Goal: Transaction & Acquisition: Purchase product/service

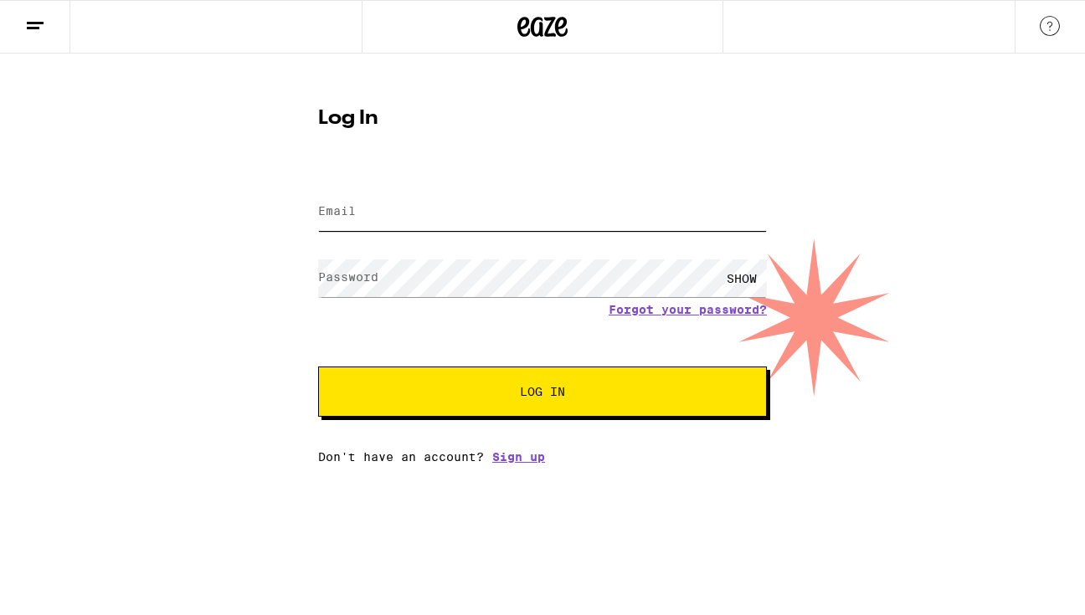
click at [389, 203] on input "Email" at bounding box center [542, 212] width 449 height 38
type input "[EMAIL_ADDRESS][DOMAIN_NAME]"
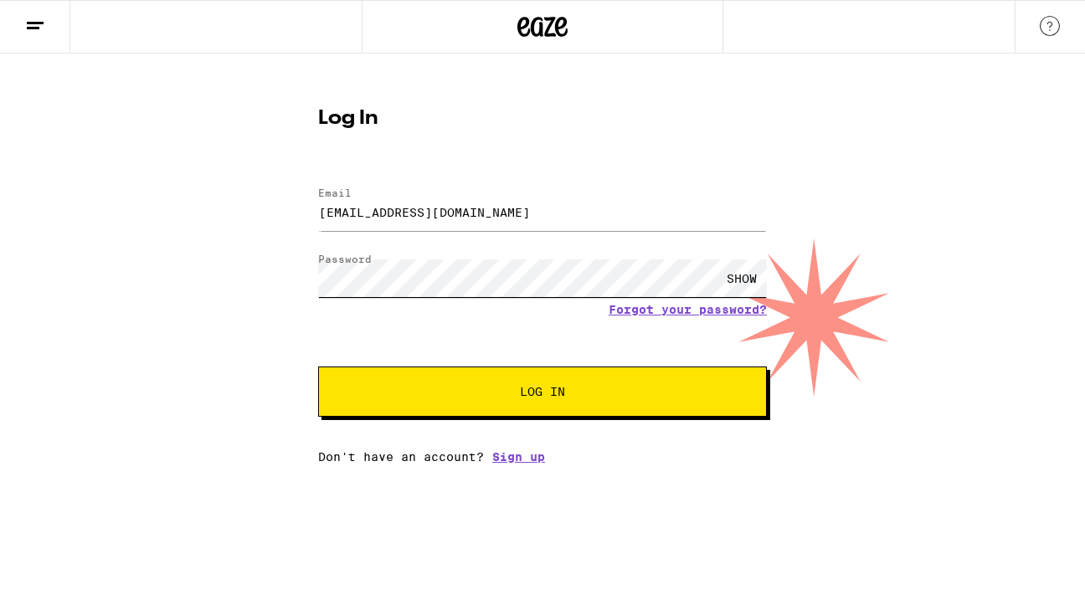
click at [318, 367] on button "Log In" at bounding box center [542, 392] width 449 height 50
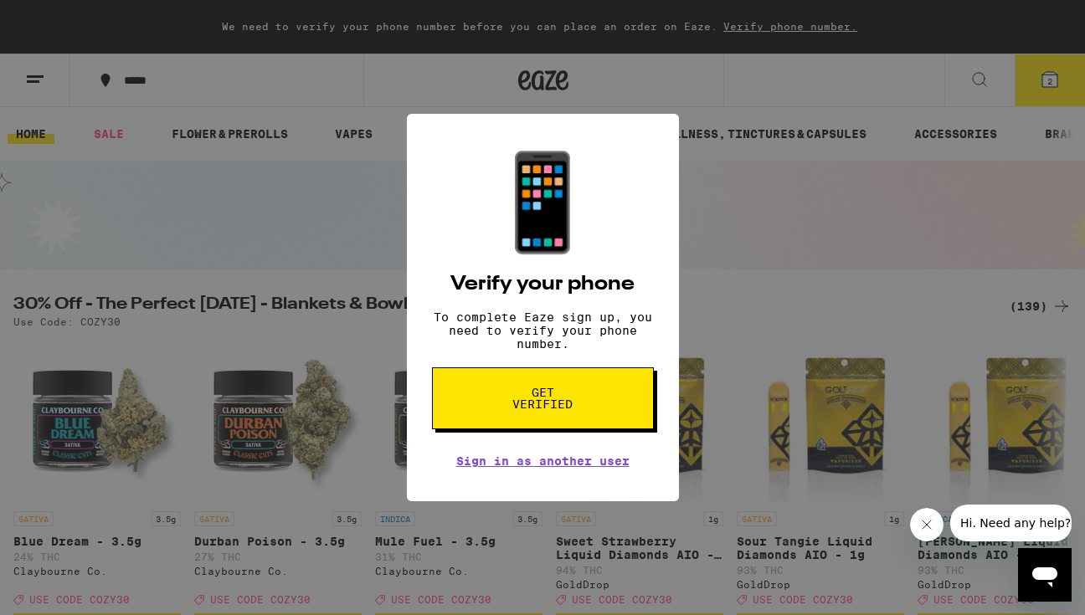
click at [543, 406] on span "Get verified" at bounding box center [543, 398] width 86 height 23
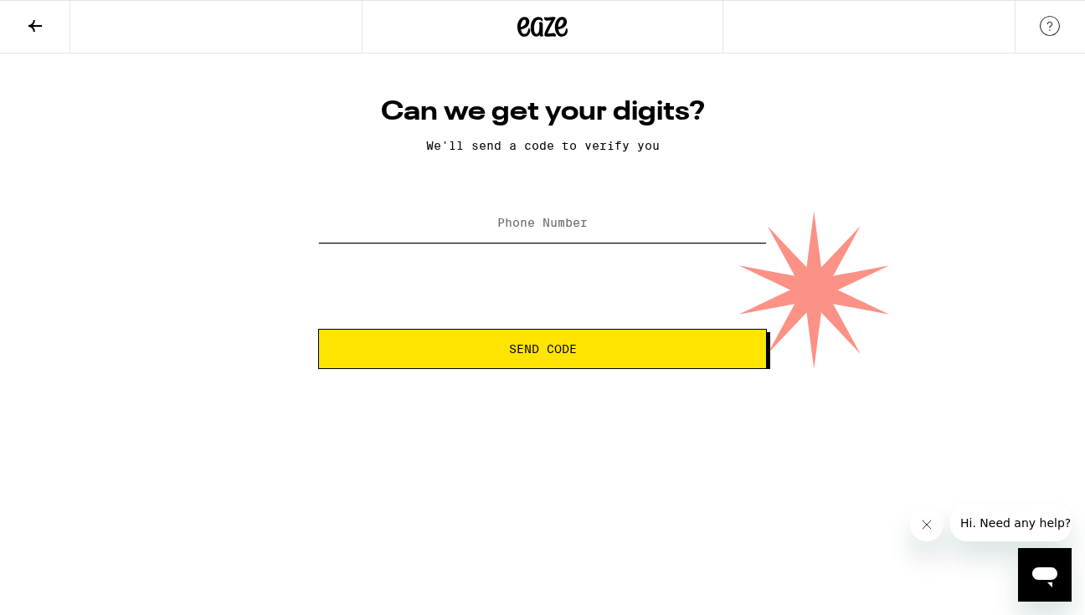
click at [520, 237] on input "Phone Number" at bounding box center [542, 224] width 449 height 38
type input "(602) 397-7300"
click at [439, 355] on span "Send Code" at bounding box center [542, 349] width 420 height 12
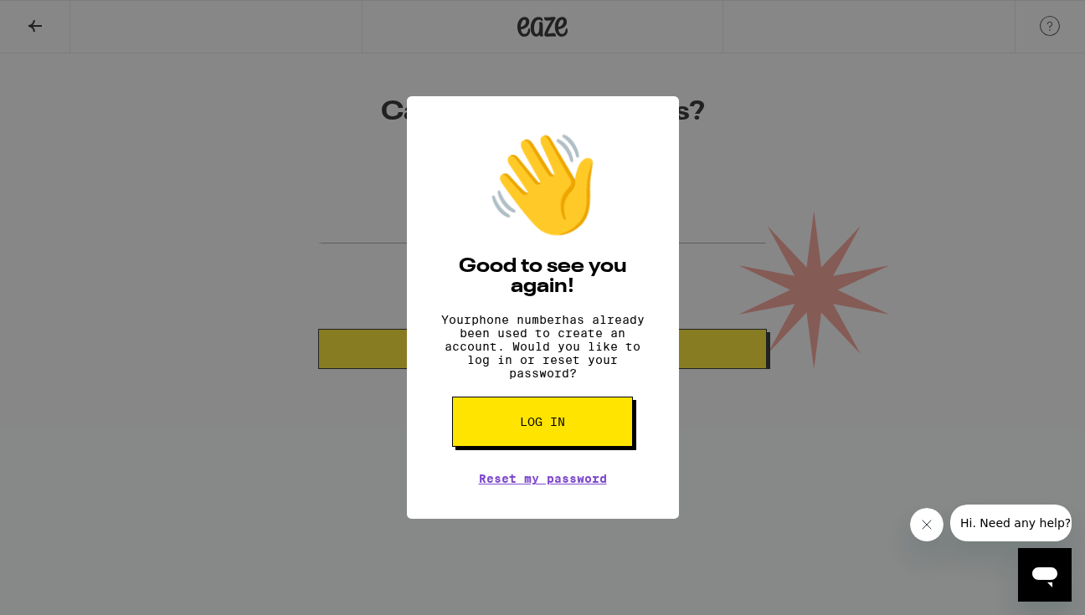
click at [493, 442] on button "Log in" at bounding box center [542, 422] width 181 height 50
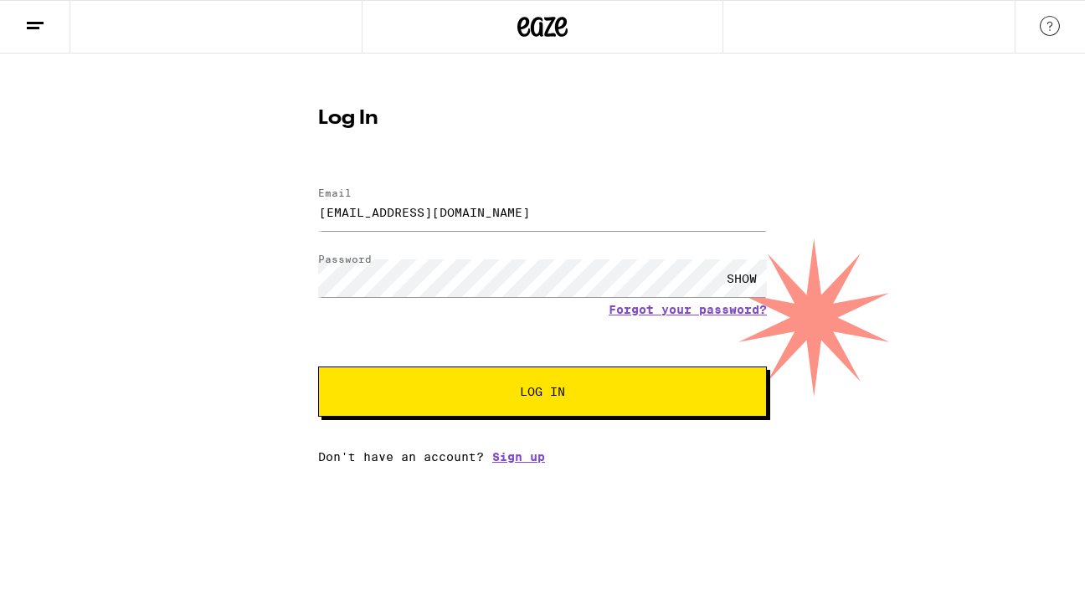
click at [470, 417] on button "Log In" at bounding box center [542, 392] width 449 height 50
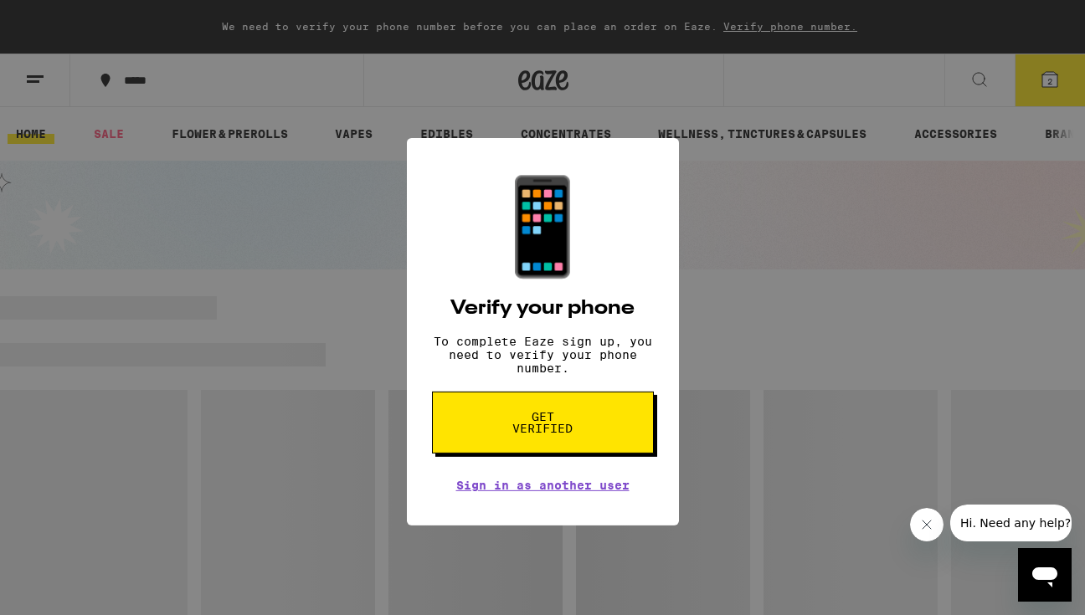
click at [354, 273] on div "📱 Verify your phone To complete Eaze sign up, you need to verify your phone num…" at bounding box center [542, 307] width 1085 height 615
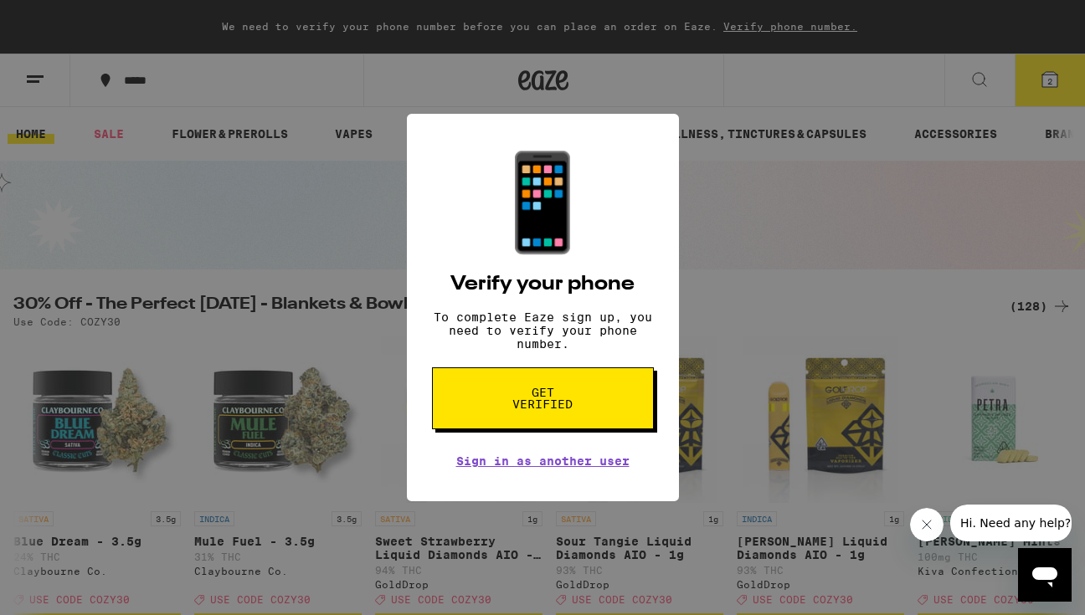
click at [351, 304] on div "📱 Verify your phone To complete Eaze sign up, you need to verify your phone num…" at bounding box center [542, 307] width 1085 height 615
click at [351, 358] on div "📱 Verify your phone To complete Eaze sign up, you need to verify your phone num…" at bounding box center [542, 307] width 1085 height 615
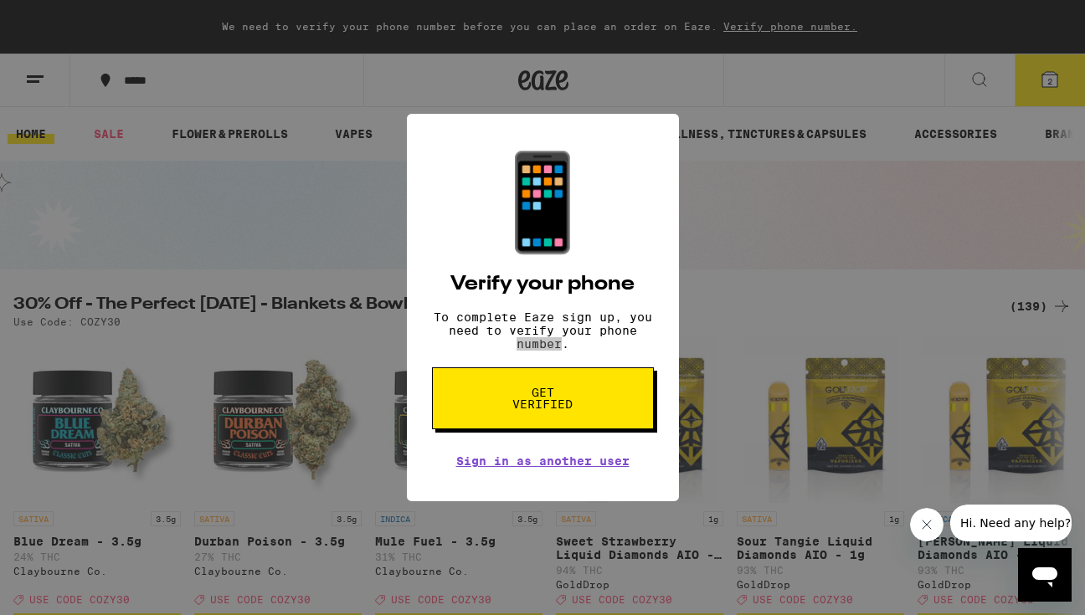
click at [929, 524] on icon "Close message from company" at bounding box center [926, 524] width 13 height 13
click at [1044, 579] on icon "Open messaging window" at bounding box center [1044, 578] width 25 height 20
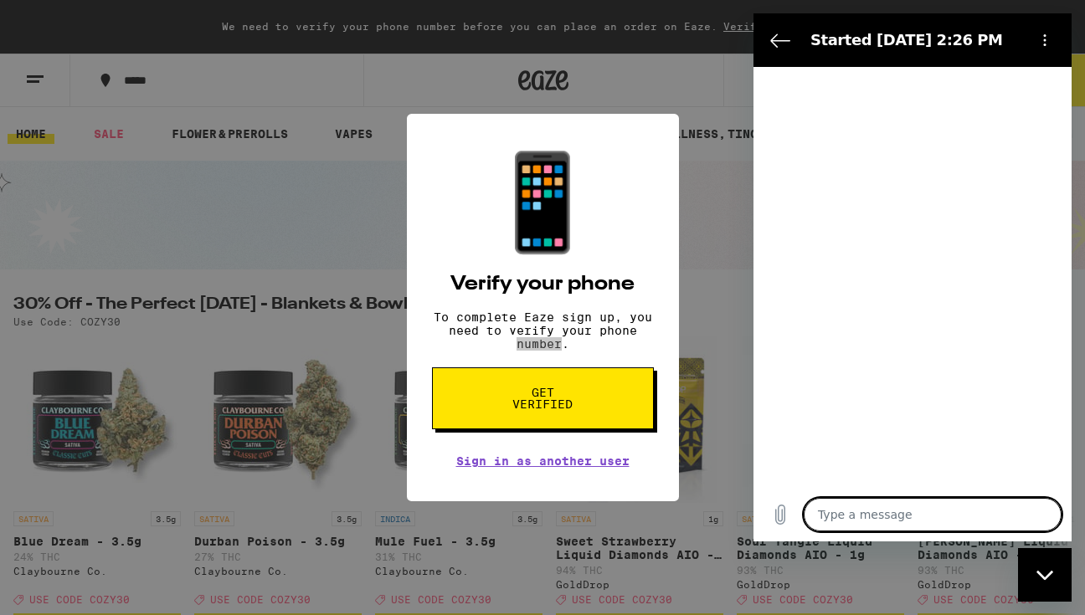
type textarea "x"
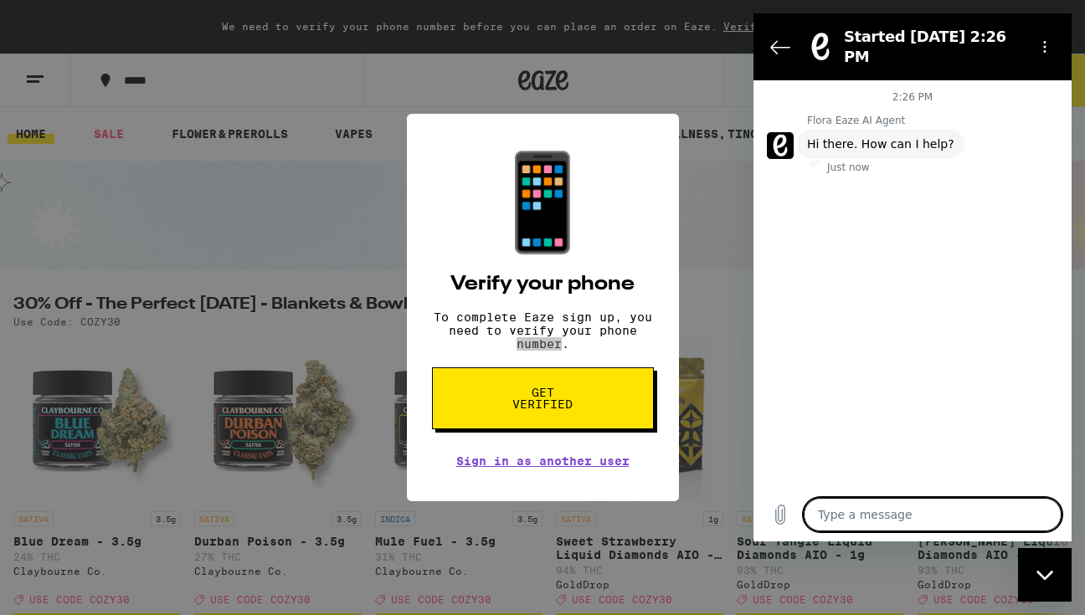
click at [836, 512] on textarea at bounding box center [933, 514] width 258 height 33
type textarea "i"
type textarea "x"
type textarea "if"
type textarea "x"
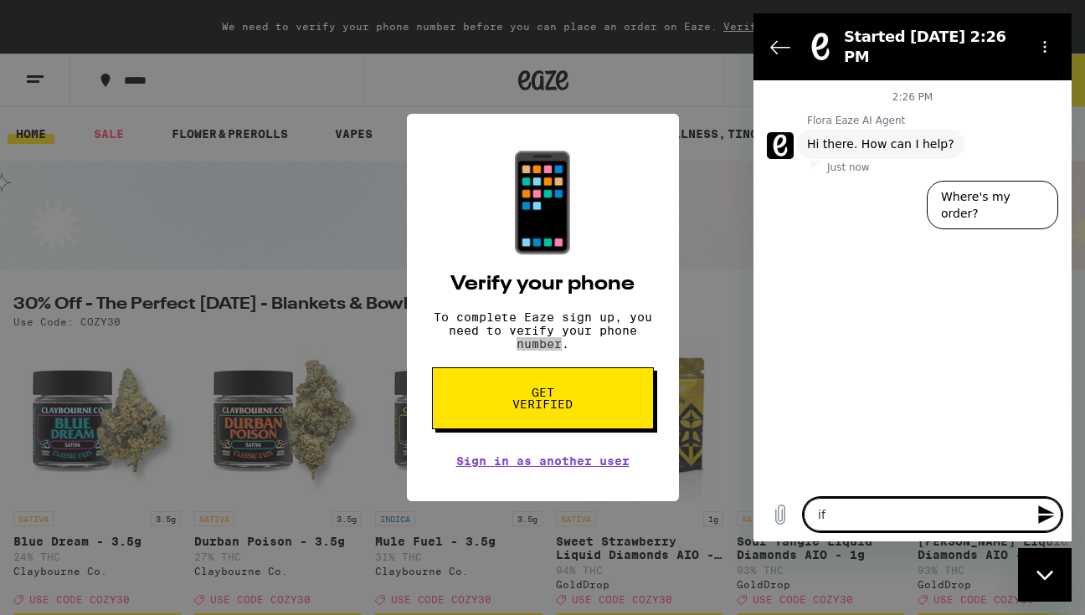
type textarea "if"
type textarea "x"
type textarea "if k"
type textarea "x"
type textarea "if ke"
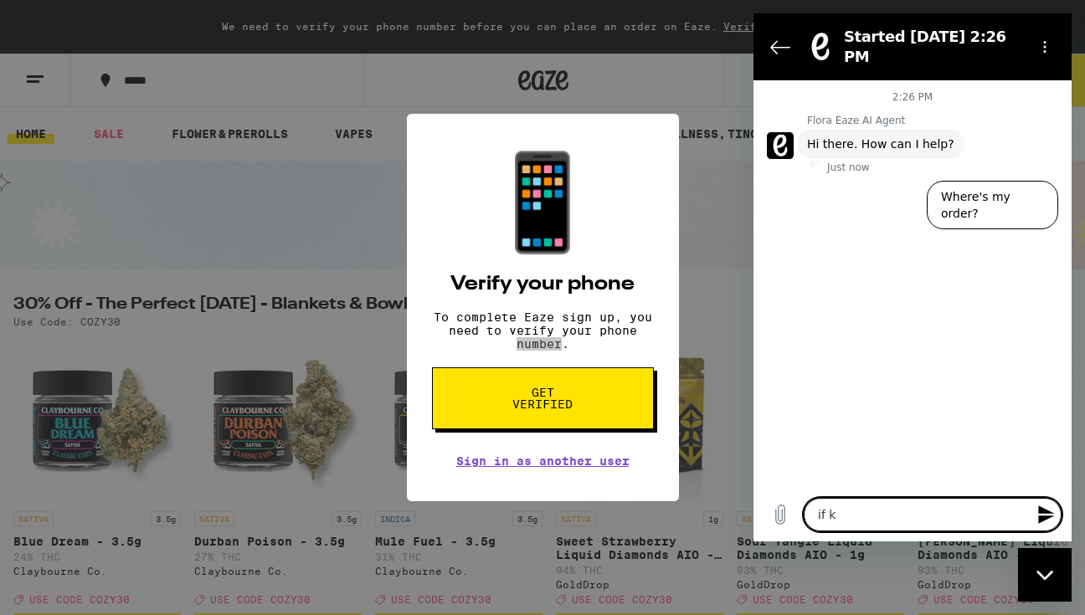
type textarea "x"
type textarea "if kee"
type textarea "x"
type textarea "if ke"
type textarea "x"
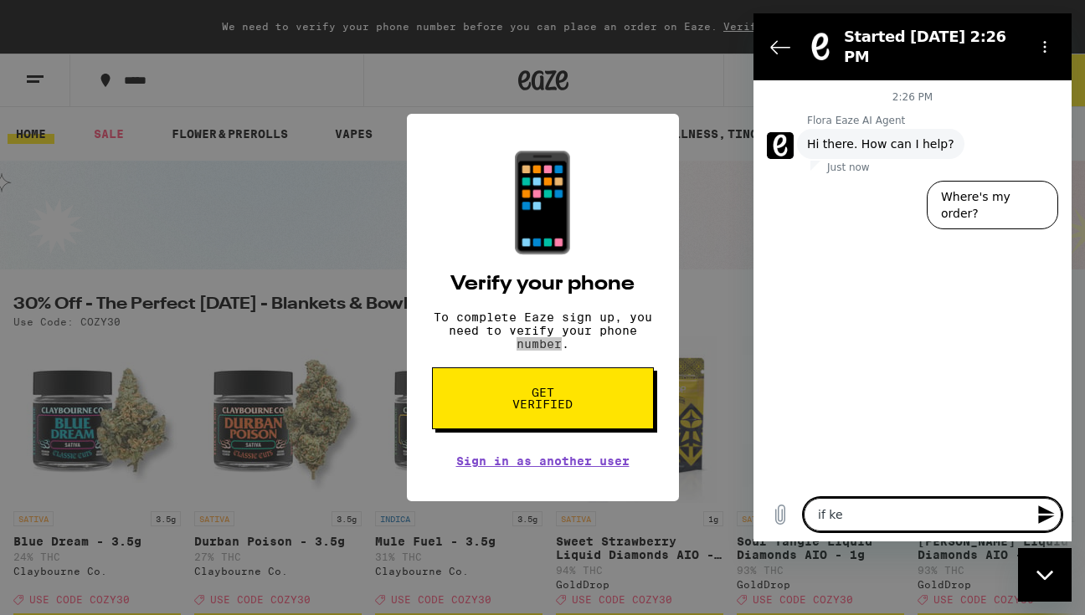
type textarea "if k"
type textarea "x"
type textarea "if"
type textarea "x"
type textarea "if"
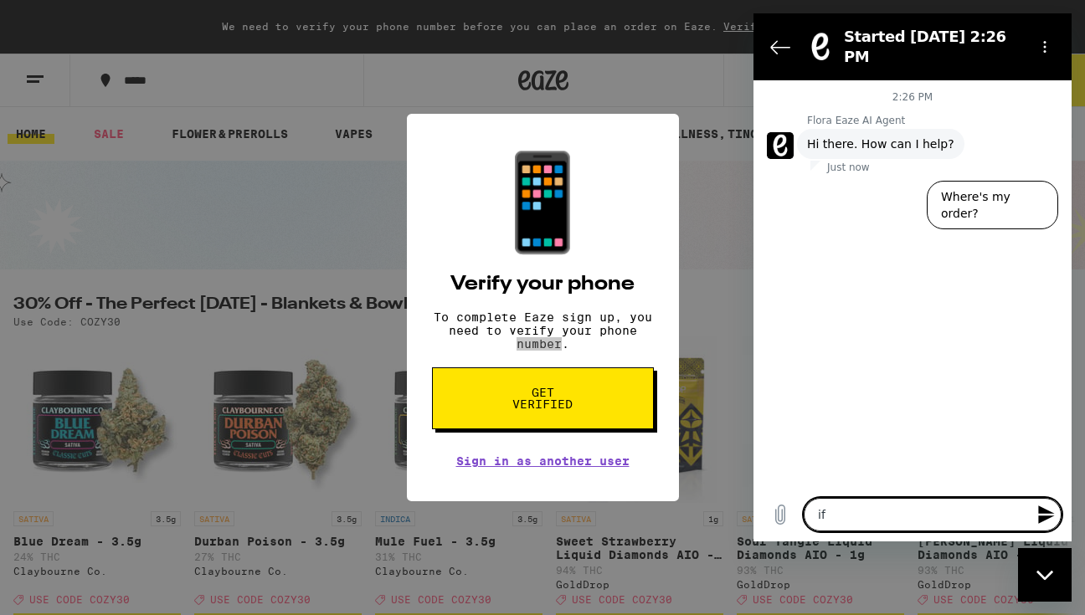
type textarea "x"
type textarea "i"
type textarea "x"
type textarea "it"
type textarea "x"
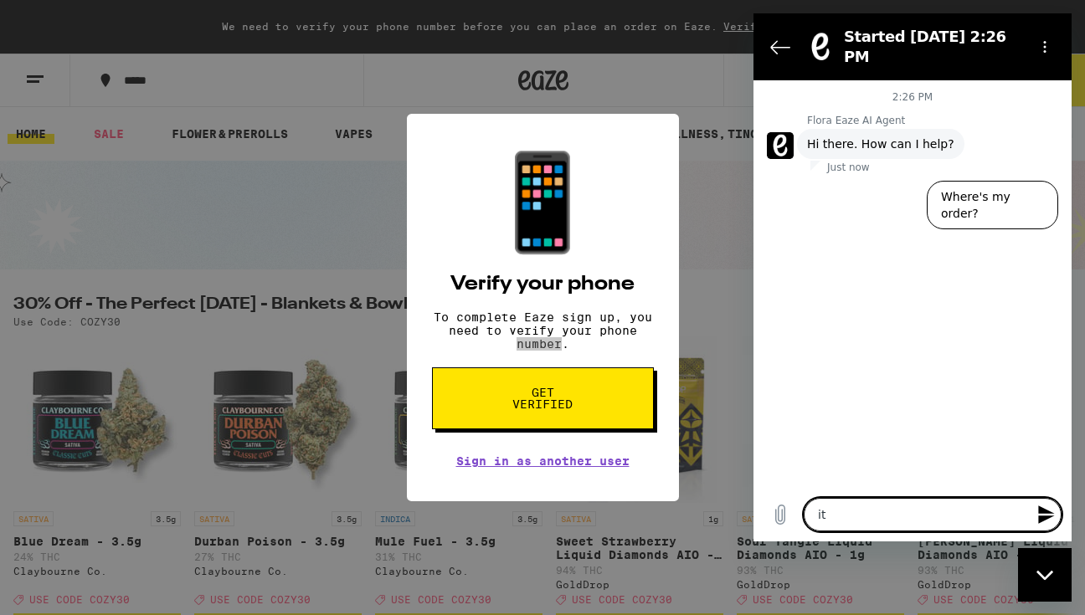
type textarea "it"
type textarea "x"
type textarea "it. k"
type textarea "x"
type textarea "it. ke"
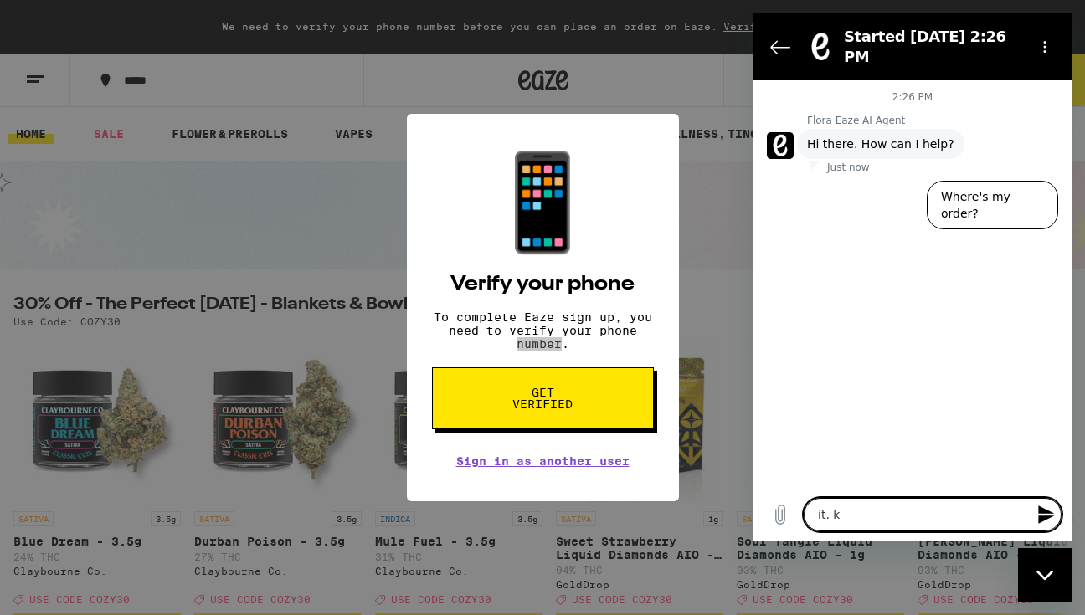
type textarea "x"
type textarea "it. kee"
type textarea "x"
type textarea "it. keep"
type textarea "x"
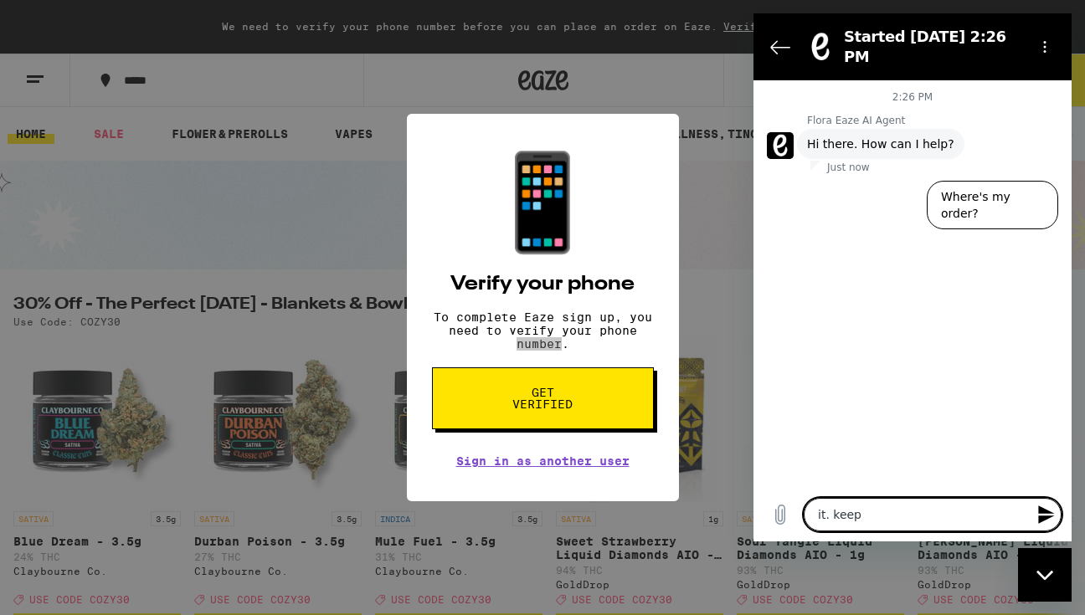
type textarea "it. keeps"
type textarea "x"
type textarea "it. keeps"
type textarea "x"
type textarea "it. keeps a"
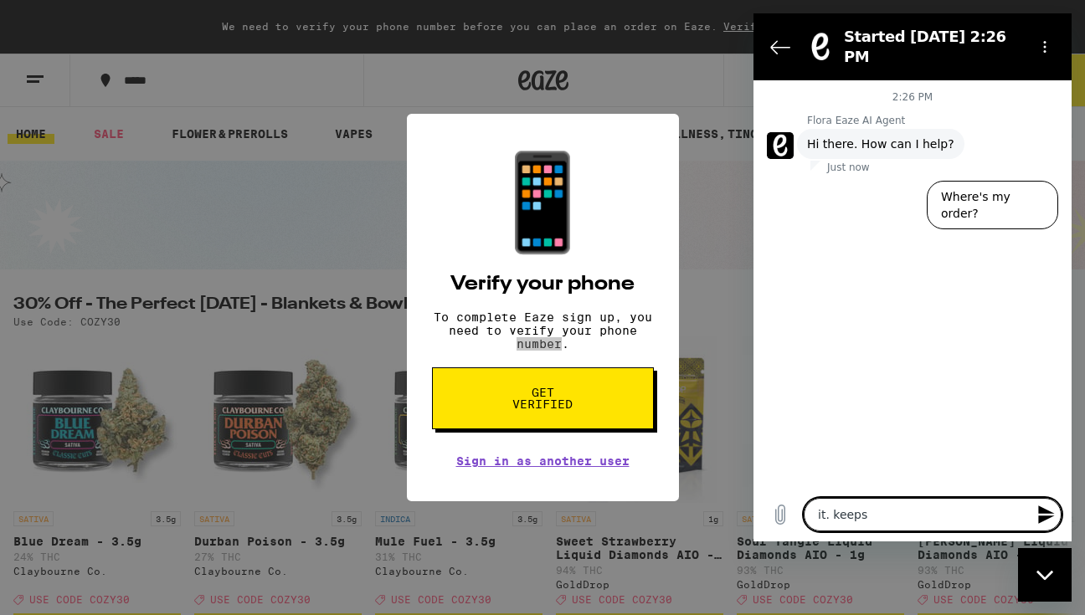
type textarea "x"
type textarea "it. keeps"
type textarea "x"
type textarea "it. keeps"
type textarea "x"
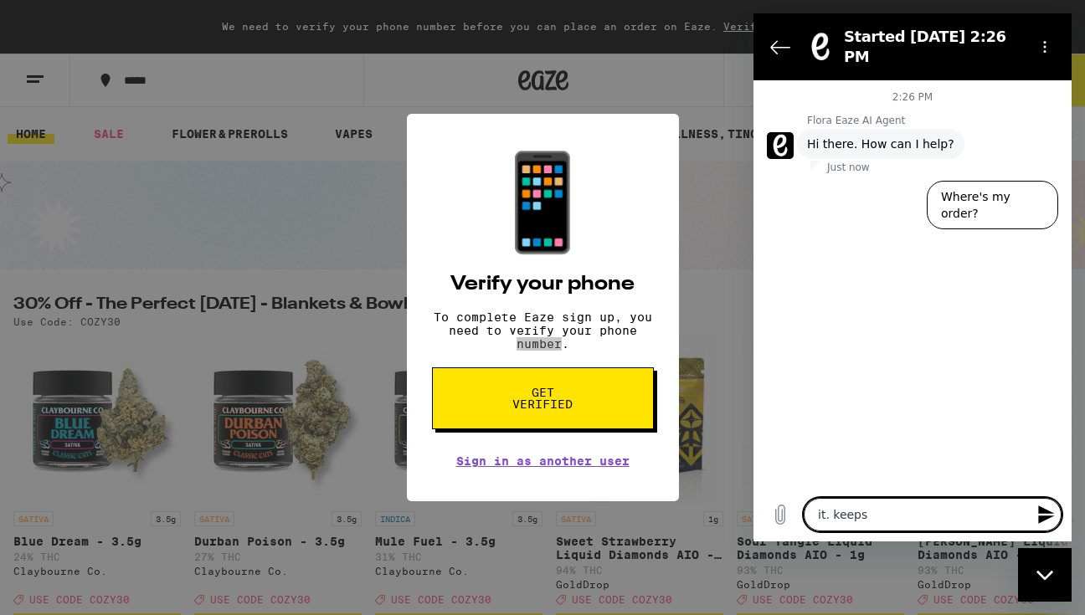
type textarea "it. keep"
type textarea "x"
type textarea "it. kee"
type textarea "x"
type textarea "it. ke"
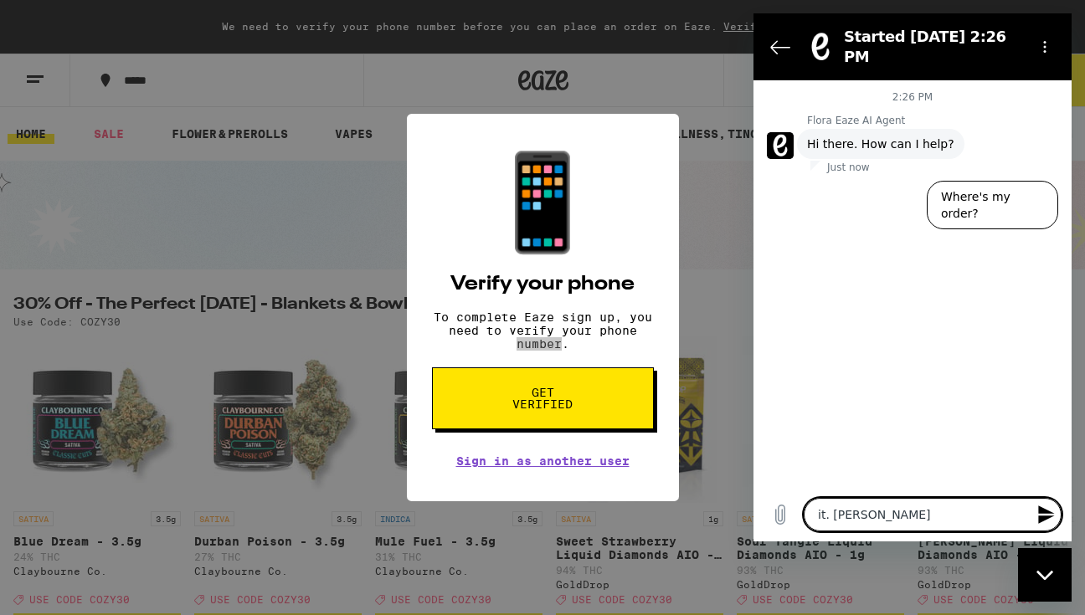
type textarea "x"
type textarea "it. k"
type textarea "x"
type textarea "it."
type textarea "x"
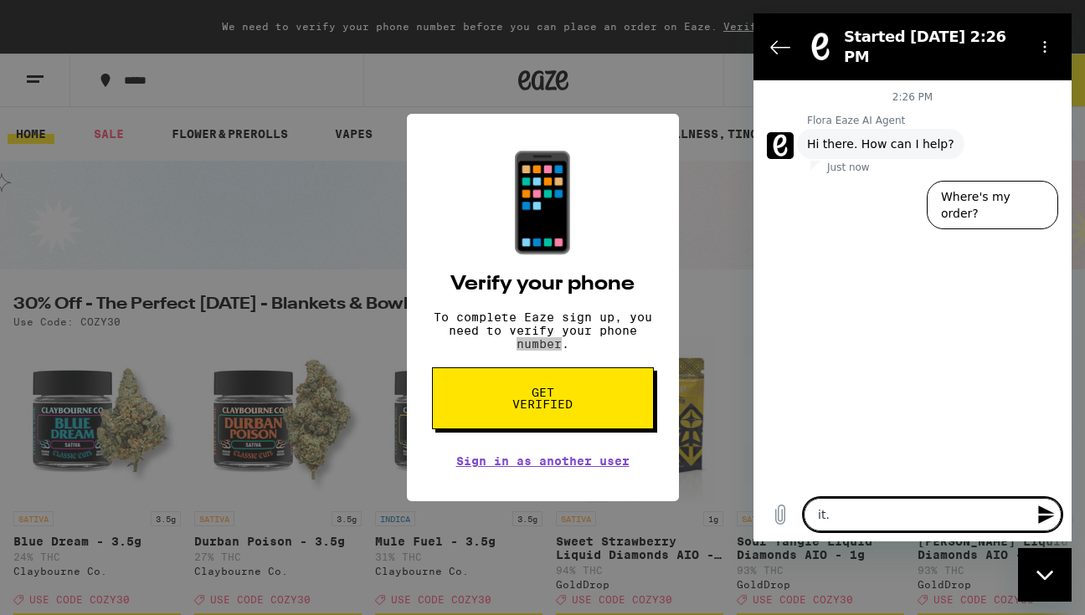
type textarea "it."
type textarea "x"
type textarea "it"
type textarea "x"
type textarea "i"
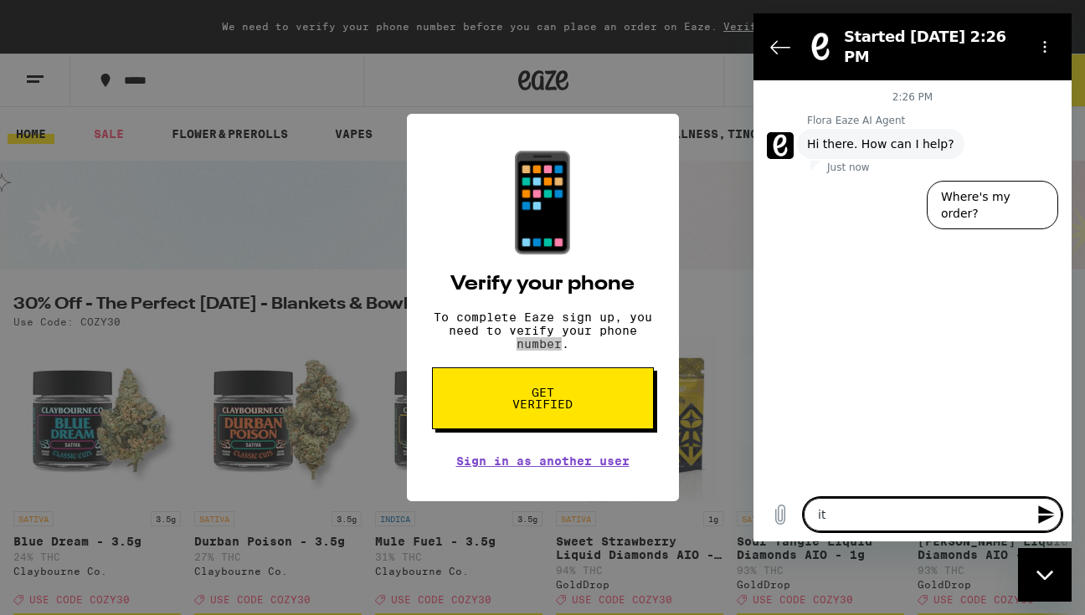
type textarea "x"
type textarea "i"
type textarea "x"
type textarea "it"
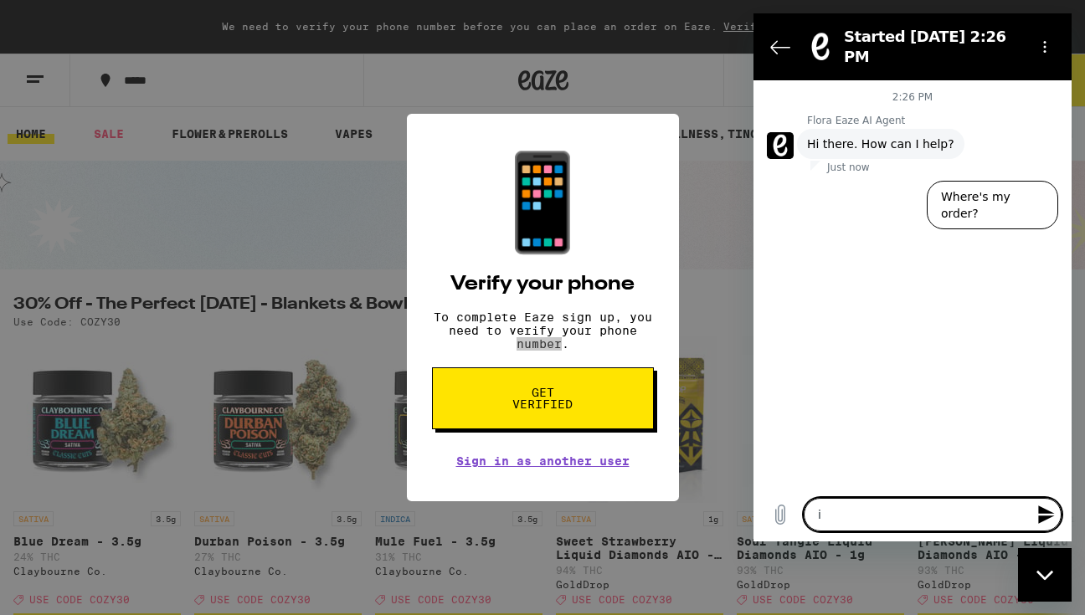
type textarea "x"
type textarea "it"
type textarea "x"
type textarea "it k"
type textarea "x"
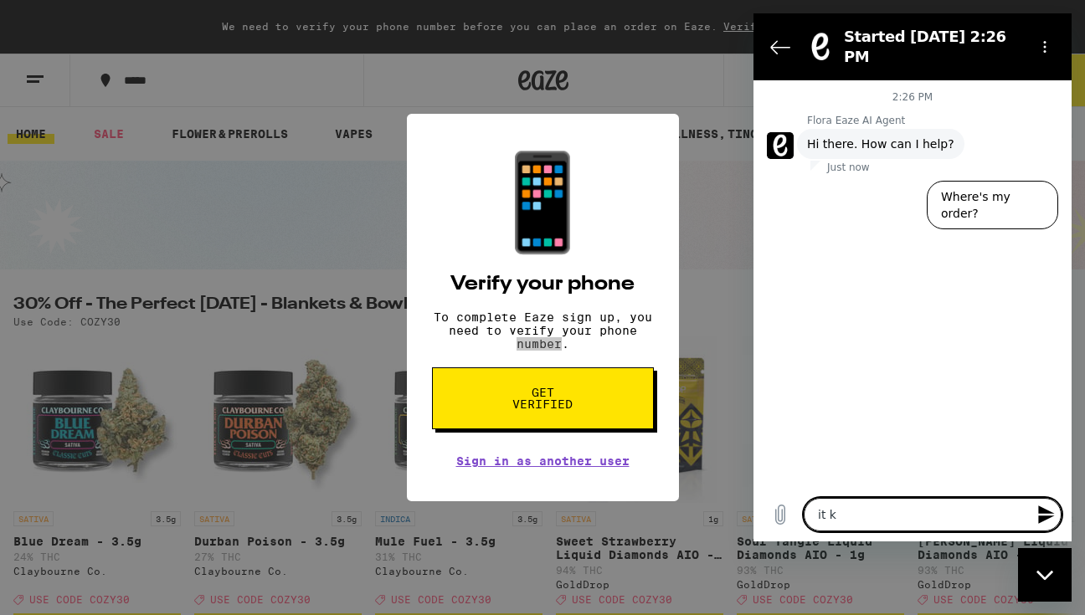
type textarea "it ke"
type textarea "x"
type textarea "it kee"
type textarea "x"
type textarea "it keep"
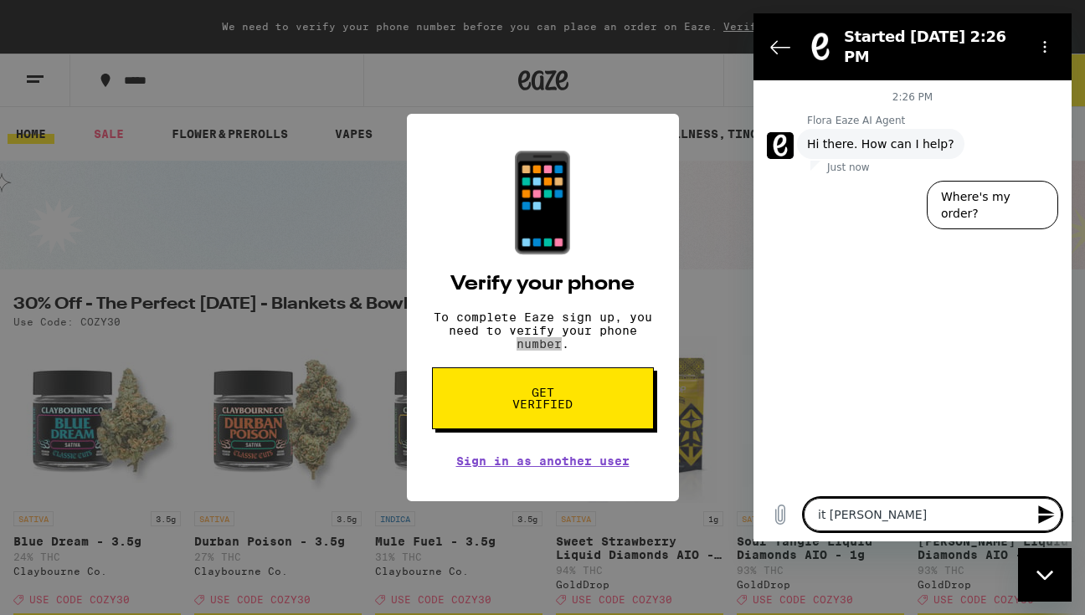
type textarea "x"
type textarea "it keeps"
type textarea "x"
type textarea "it keeps"
type textarea "x"
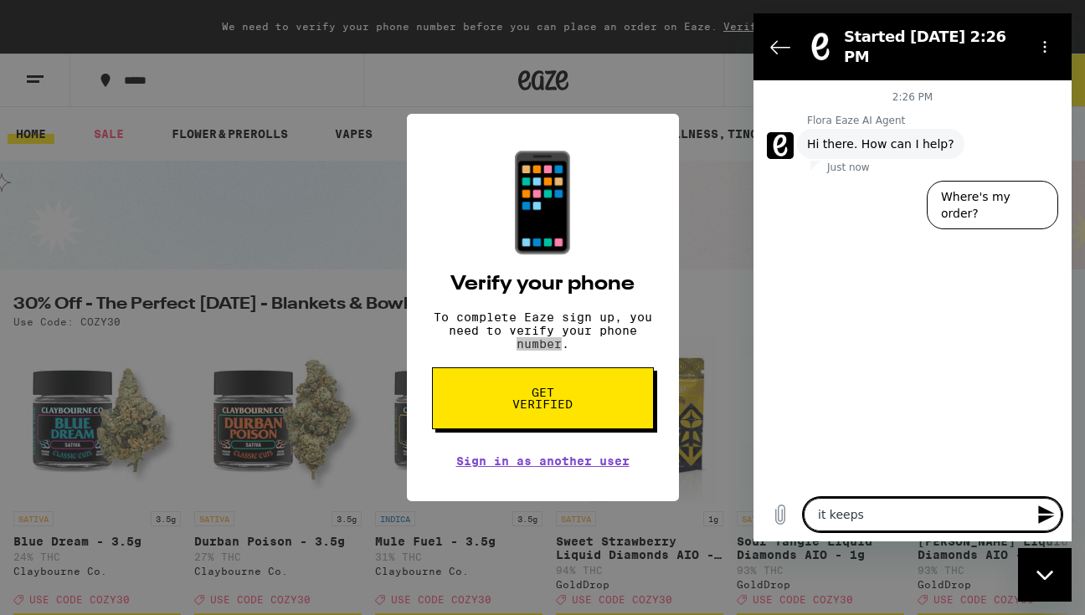
type textarea "it keeps a"
type textarea "x"
type textarea "it keeps as"
type textarea "x"
type textarea "it keeps ask"
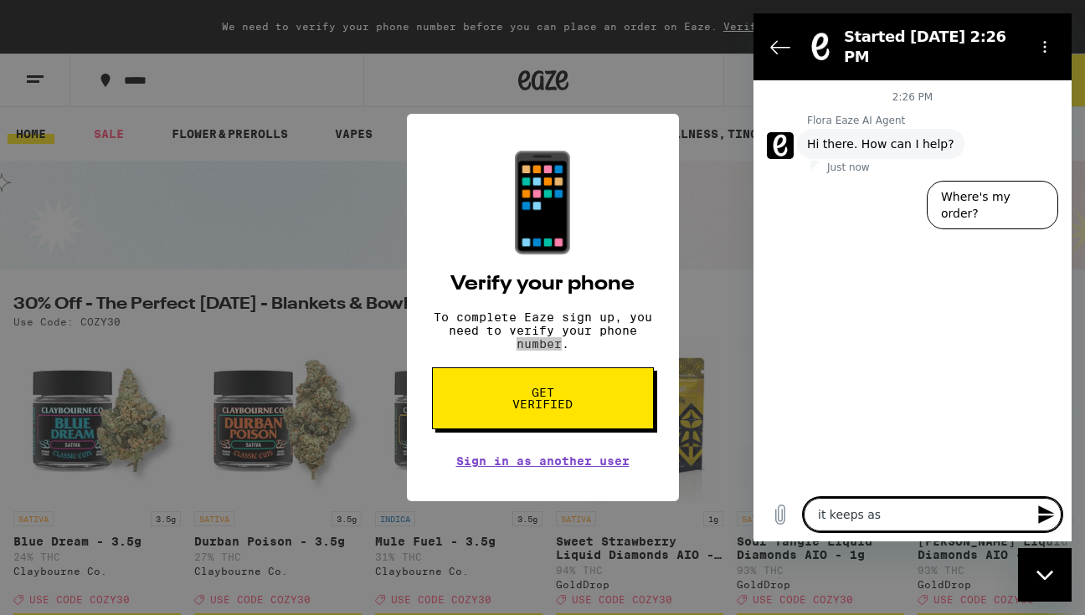
type textarea "x"
type textarea "it keeps aski"
type textarea "x"
type textarea "it keeps askin"
type textarea "x"
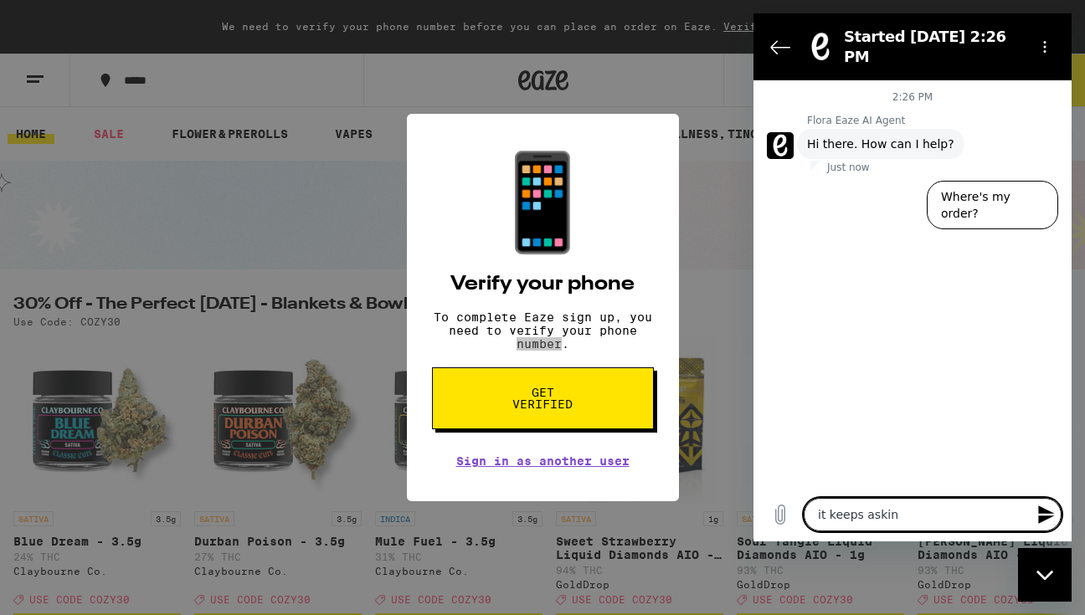
type textarea "it keeps asking"
type textarea "x"
type textarea "it keeps asking"
type textarea "x"
type textarea "it keeps asking m"
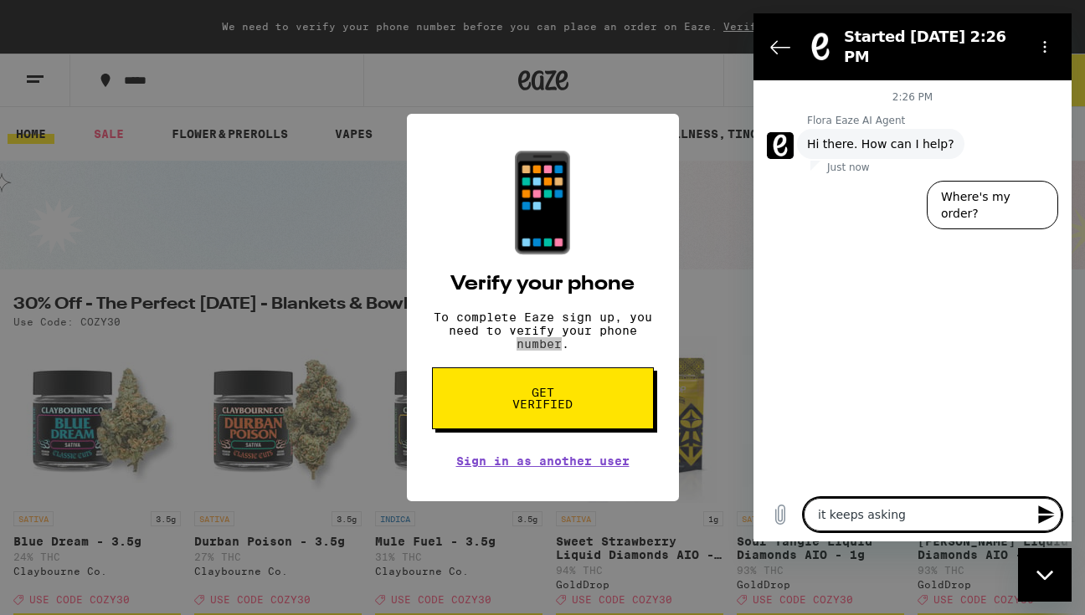
type textarea "x"
type textarea "it keeps asking me"
type textarea "x"
type textarea "it keeps asking me"
type textarea "x"
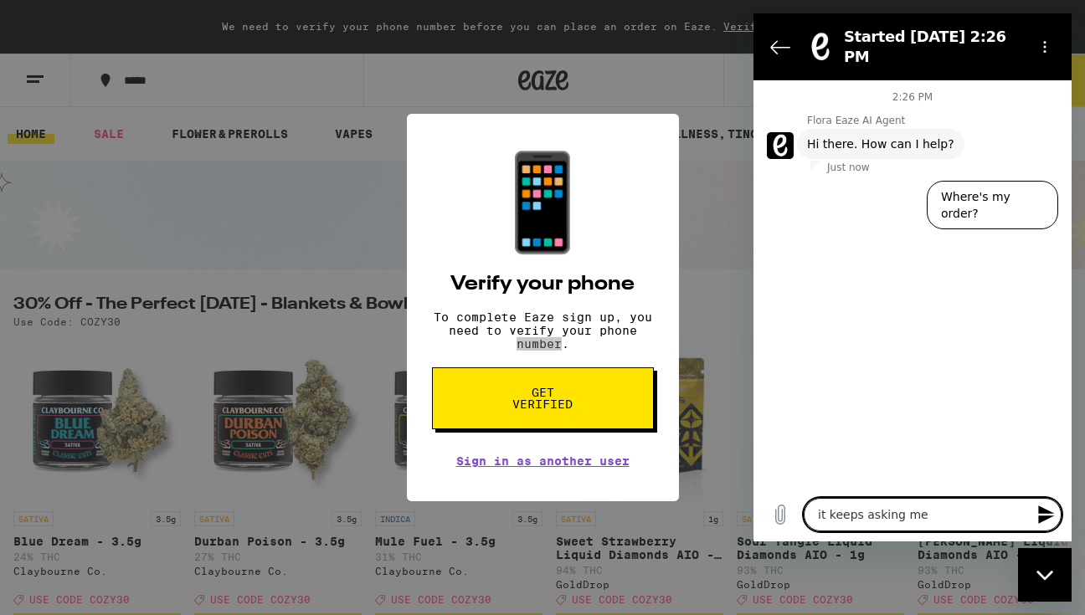
type textarea "it keeps asking me t"
type textarea "x"
type textarea "it keeps asking me to"
type textarea "x"
type textarea "it keeps asking me to"
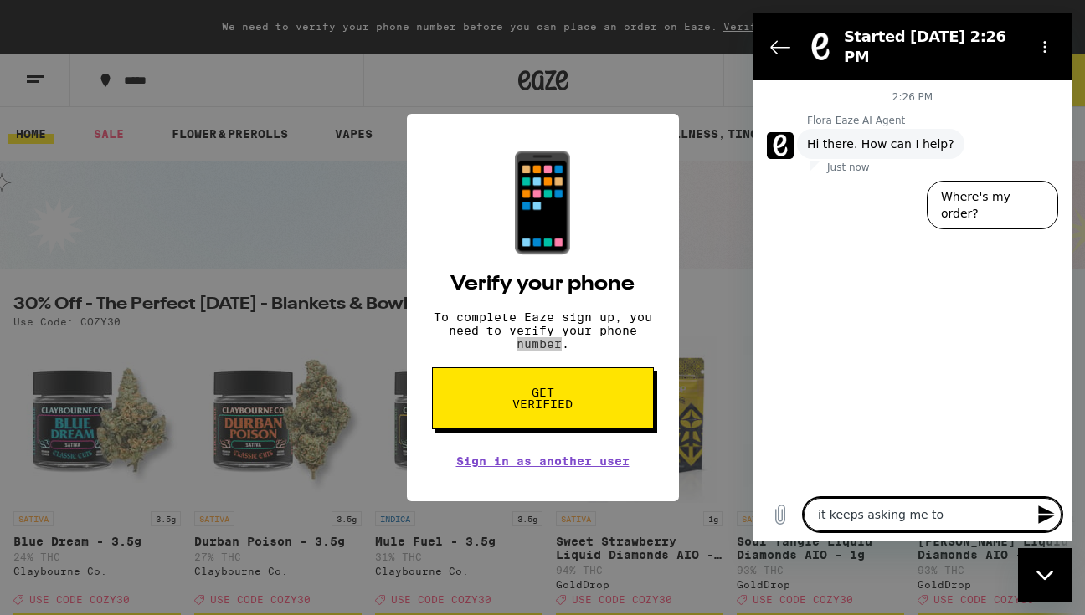
type textarea "x"
type textarea "it keeps asking me to v"
type textarea "x"
type textarea "it keeps asking me to ve"
type textarea "x"
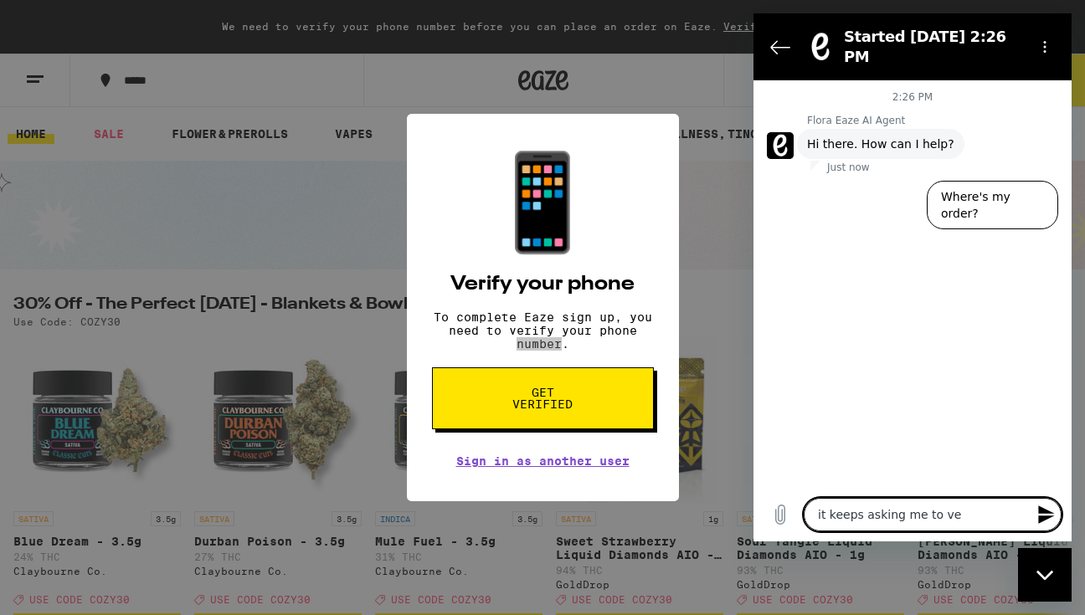
type textarea "it keeps asking me to ver"
type textarea "x"
type textarea "it keeps asking me to veri"
type textarea "x"
type textarea "it keeps asking me to verif"
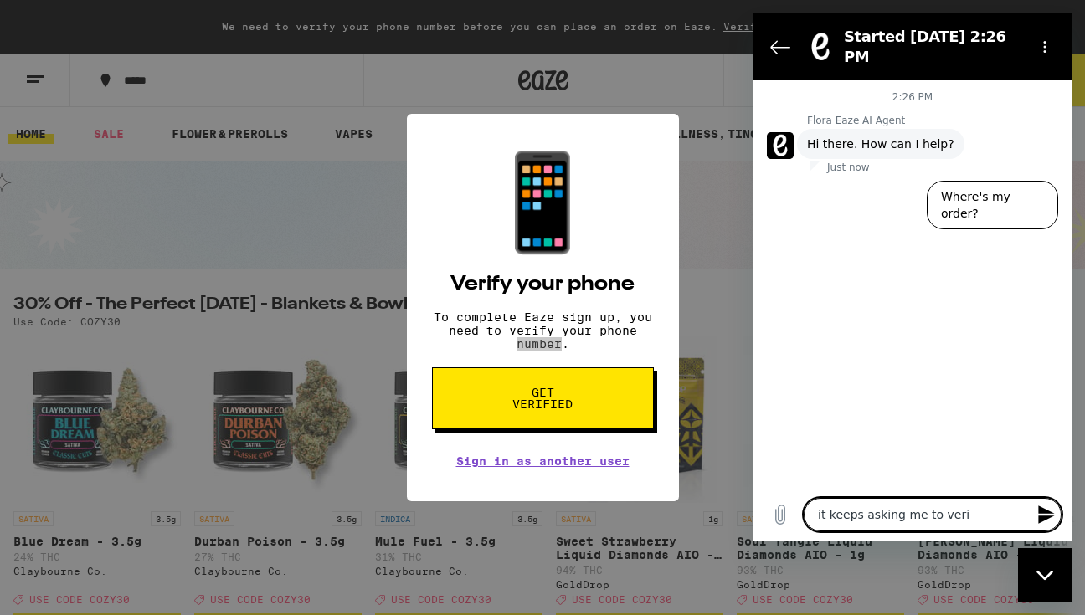
type textarea "x"
type textarea "it keeps asking me to verify"
type textarea "x"
type textarea "it keeps asking me to verify"
type textarea "x"
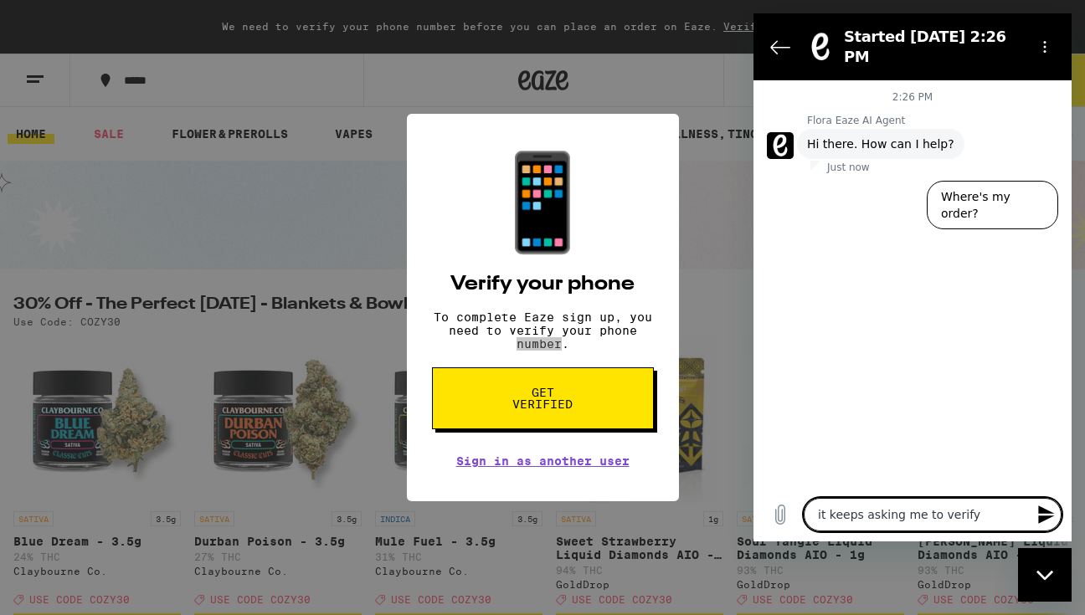
type textarea "it keeps asking me to verify m"
type textarea "x"
type textarea "it keeps asking me to verify my"
type textarea "x"
type textarea "it keeps asking me to verify my"
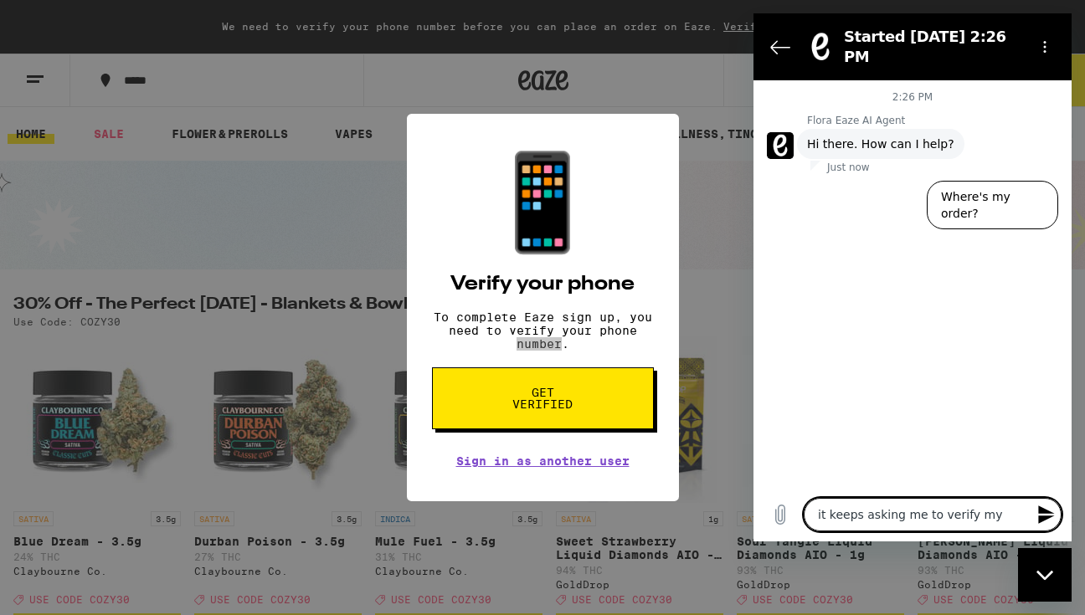
type textarea "x"
type textarea "it keeps asking me to verify my p"
type textarea "x"
type textarea "it keeps asking me to verify my ph"
type textarea "x"
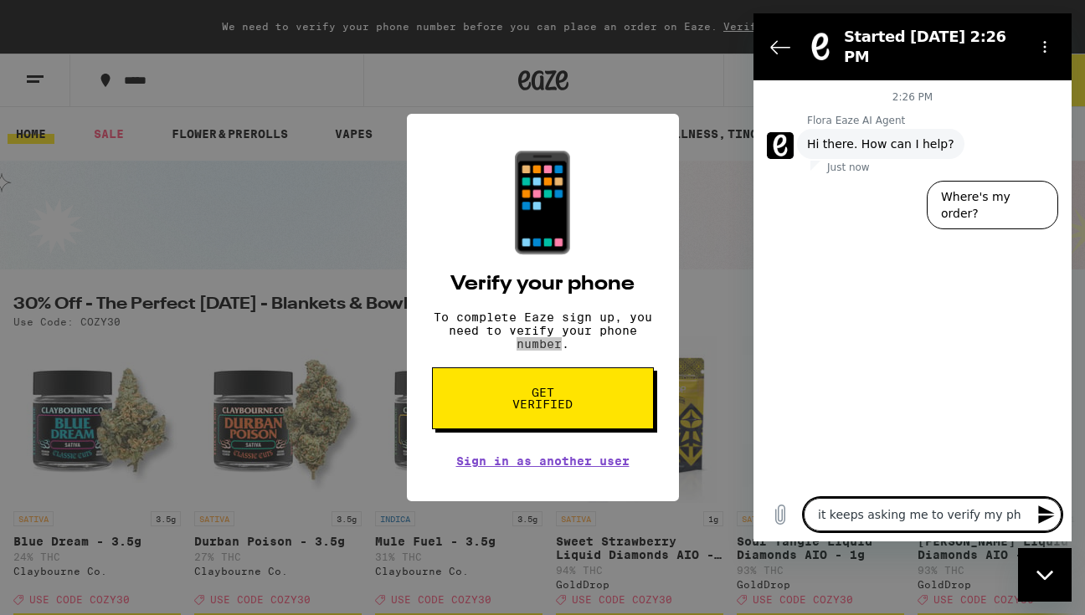
type textarea "it keeps asking me to verify my pho"
type textarea "x"
type textarea "it keeps asking me to verify my phon"
type textarea "x"
type textarea "it keeps asking me to verify my phone"
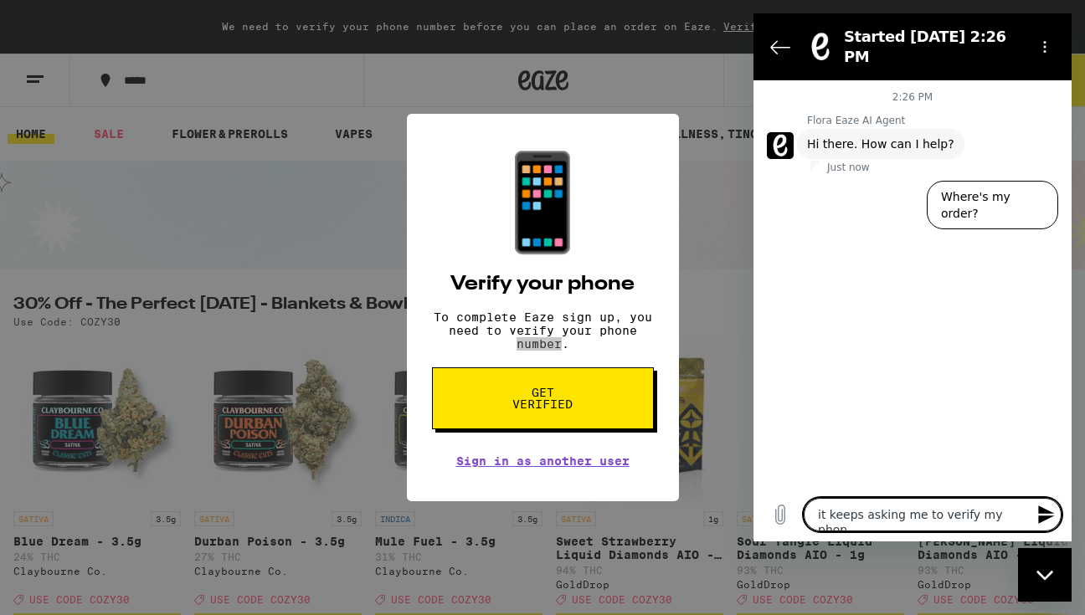
type textarea "x"
type textarea "it keeps asking me to verify my phone"
type textarea "x"
type textarea "it keeps asking me to verify my phone a"
type textarea "x"
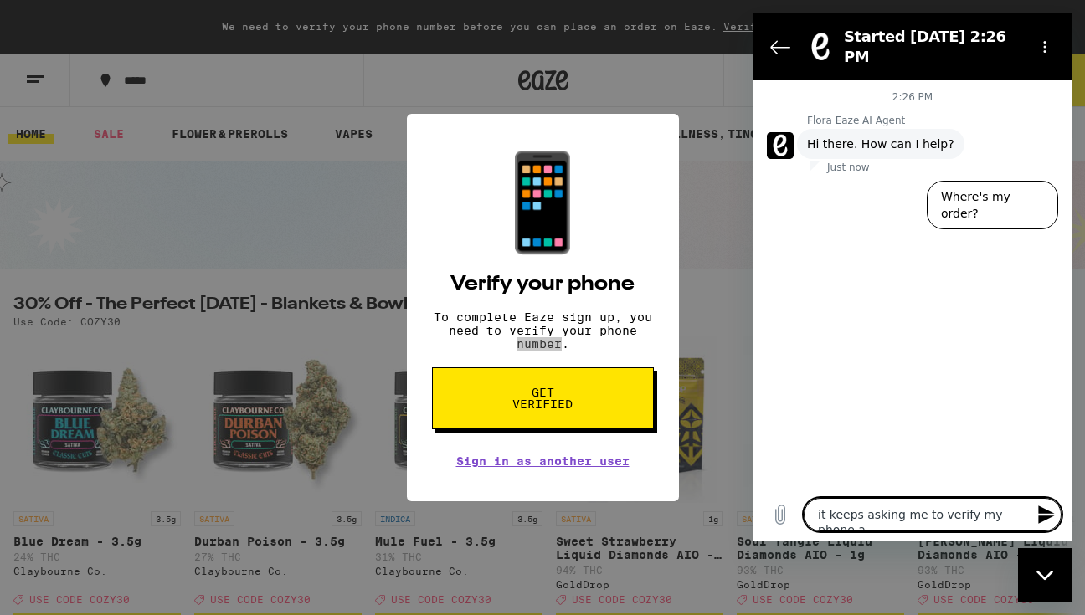
type textarea "it keeps asking me to verify my phone an"
type textarea "x"
type textarea "it keeps asking me to verify my phone and"
type textarea "x"
type textarea "it keeps asking me to verify my phone and"
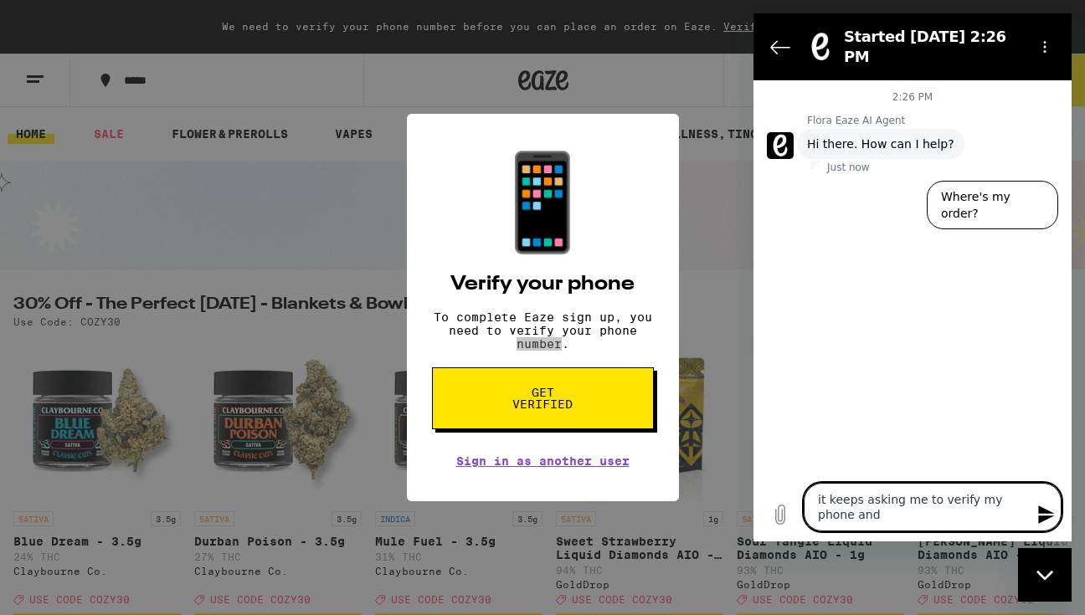
type textarea "x"
type textarea "it keeps asking me to verify my phone and t"
type textarea "x"
type textarea "it keeps asking me to verify my phone and th"
type textarea "x"
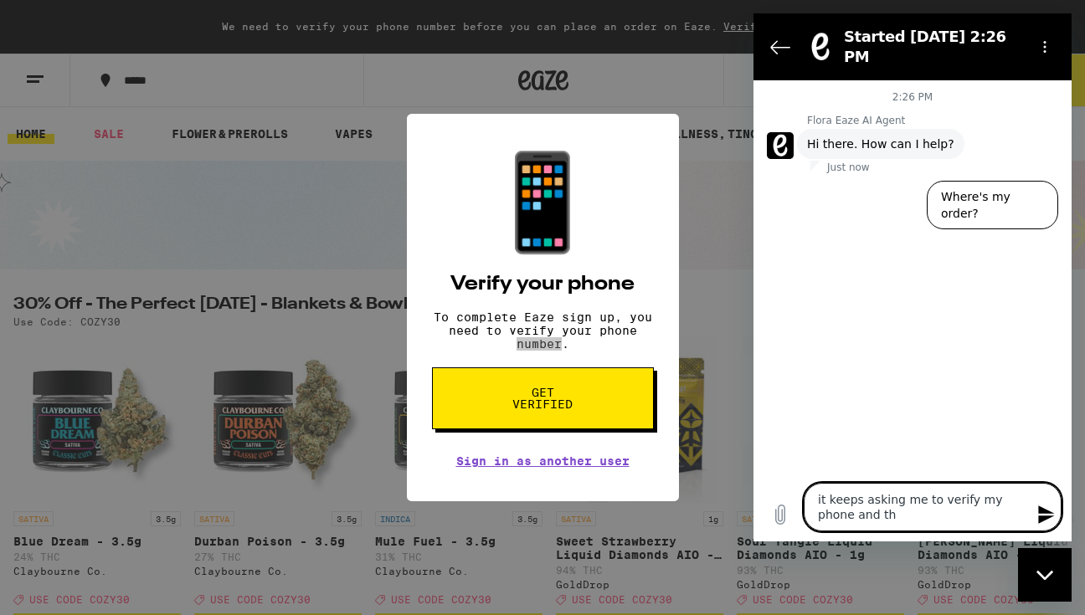
type textarea "it keeps asking me to verify my phone and the"
type textarea "x"
type textarea "it keeps asking me to verify my phone and then"
type textarea "x"
type textarea "it keeps asking me to verify my phone and then"
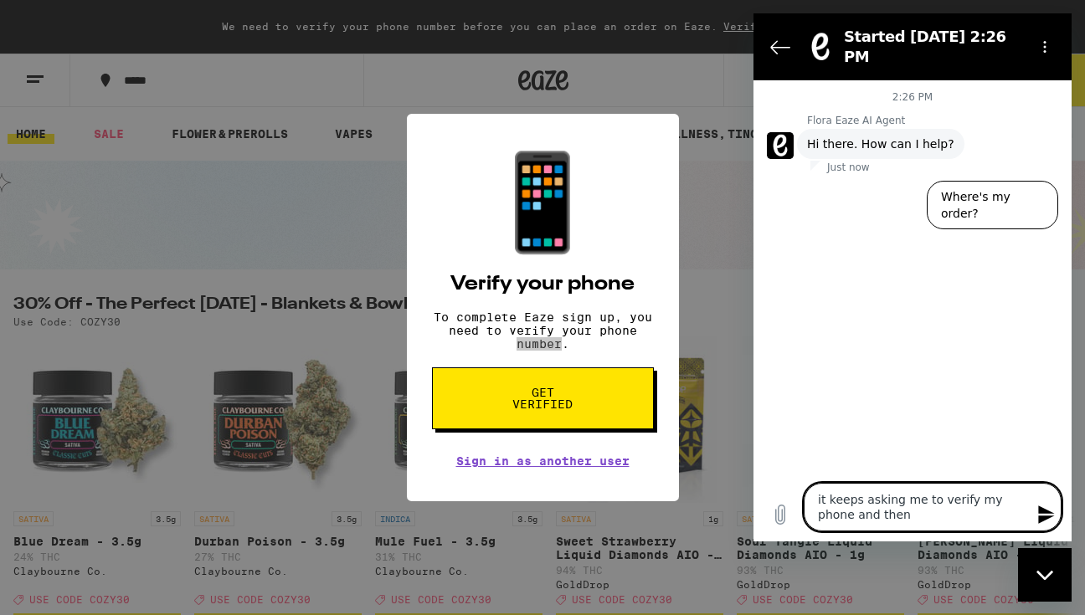
type textarea "x"
type textarea "it keeps asking me to verify my phone and then i"
type textarea "x"
type textarea "it keeps asking me to verify my phone and then it"
type textarea "x"
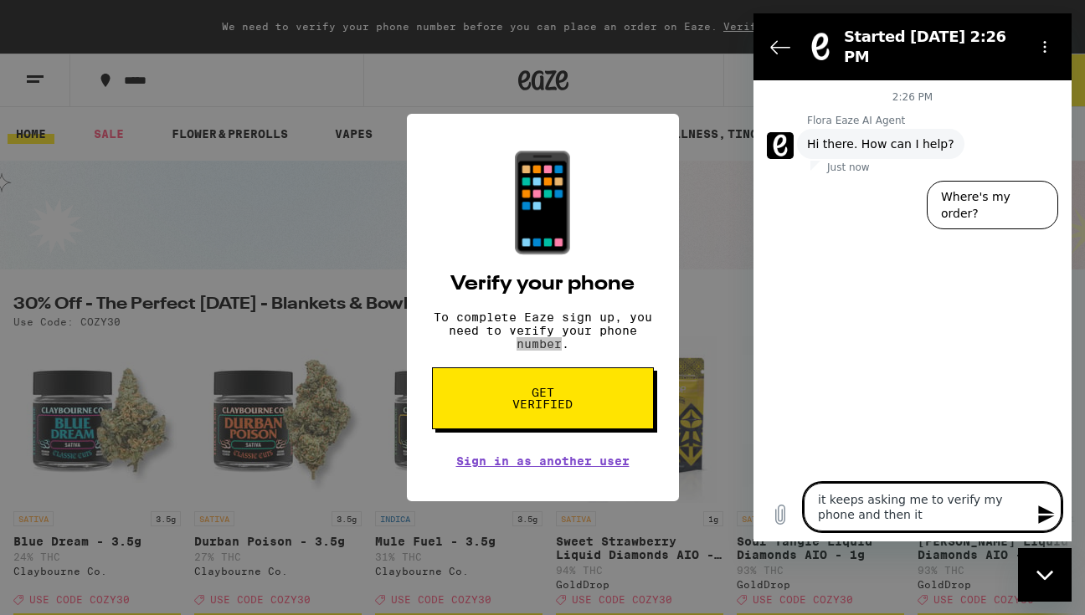
type textarea "it keeps asking me to verify my phone and then it"
type textarea "x"
type textarea "it keeps asking me to verify my phone and then it f"
type textarea "x"
type textarea "it keeps asking me to verify my phone and then it fo"
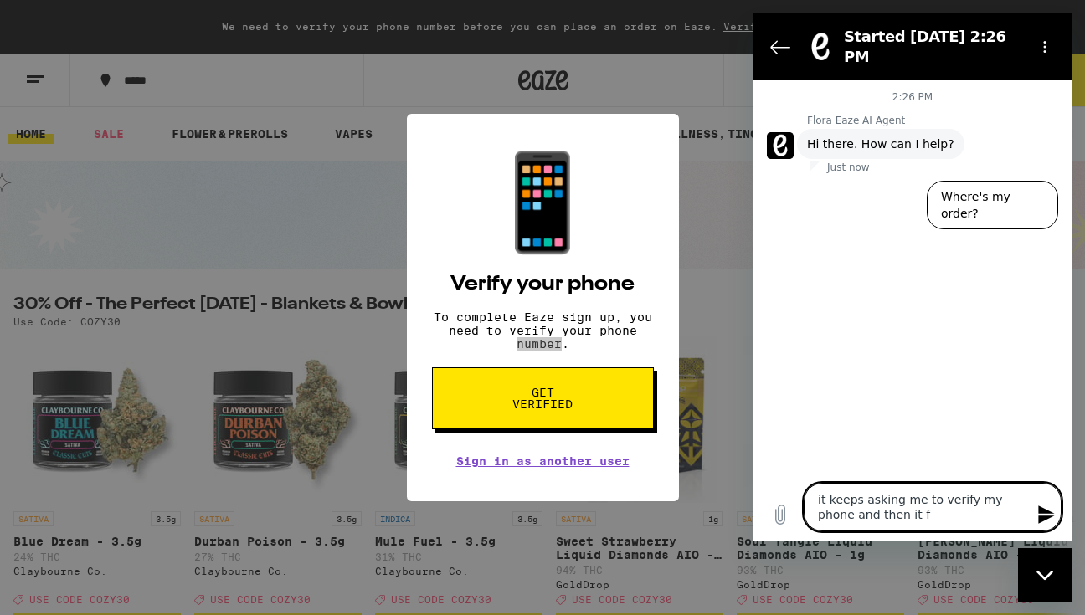
type textarea "x"
type textarea "it keeps asking me to verify my phone and then it for"
type textarea "x"
type textarea "it keeps asking me to verify my phone and then it forc"
type textarea "x"
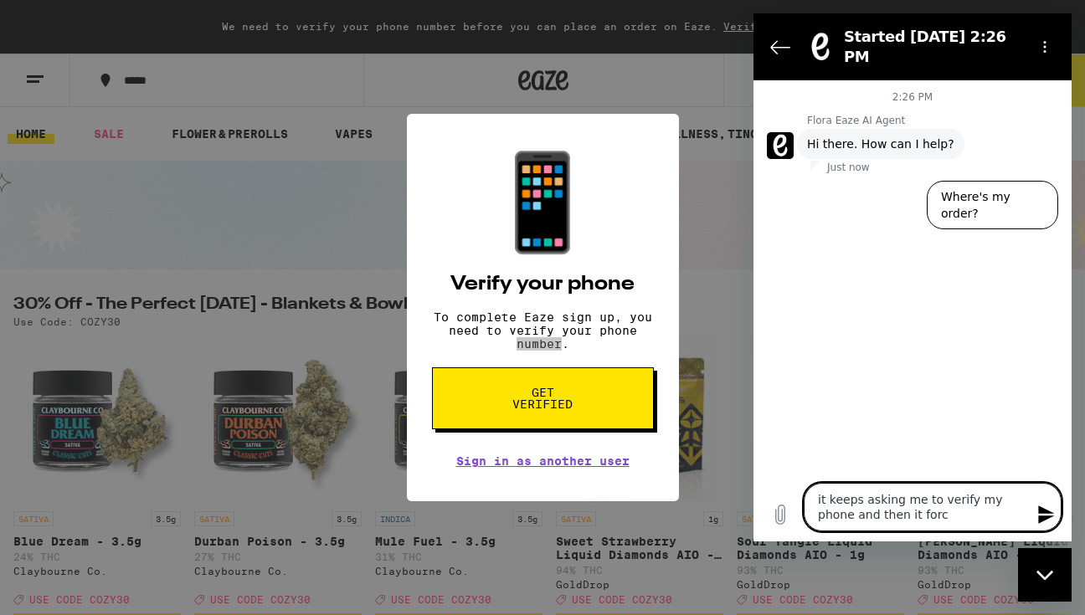
type textarea "it keeps asking me to verify my phone and then it force"
type textarea "x"
type textarea "it keeps asking me to verify my phone and then it forces"
type textarea "x"
type textarea "it keeps asking me to verify my phone and then it forces"
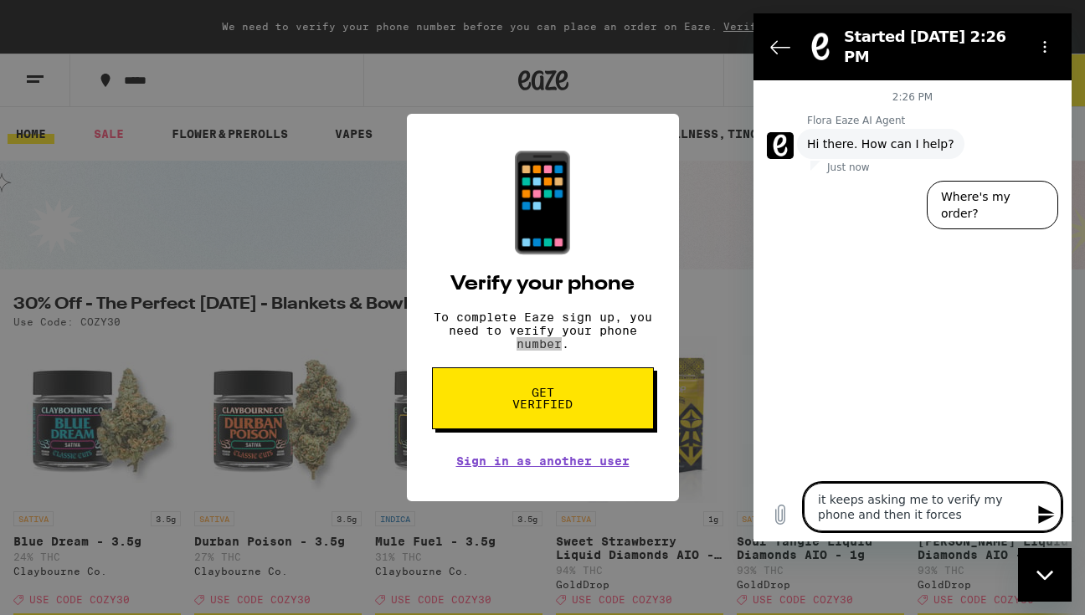
type textarea "x"
type textarea "it keeps asking me to verify my phone and then it forces m"
type textarea "x"
type textarea "it keeps asking me to verify my phone and then it forces me"
type textarea "x"
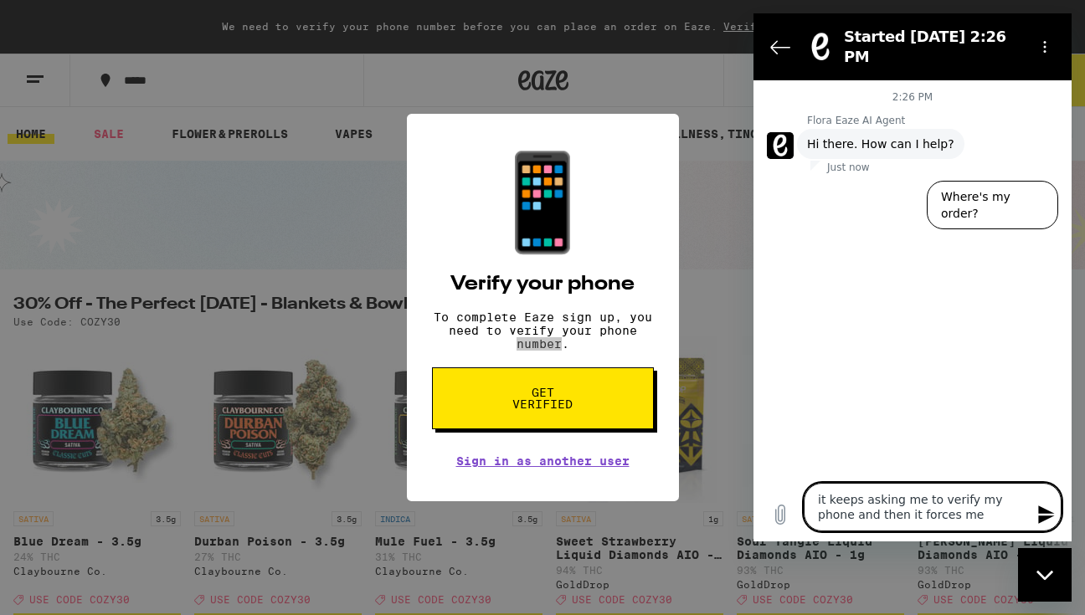
type textarea "it keeps asking me to verify my phone and then it forces me"
type textarea "x"
type textarea "it keeps asking me to verify my phone and then it forces me t"
type textarea "x"
type textarea "it keeps asking me to verify my phone and then it forces me to"
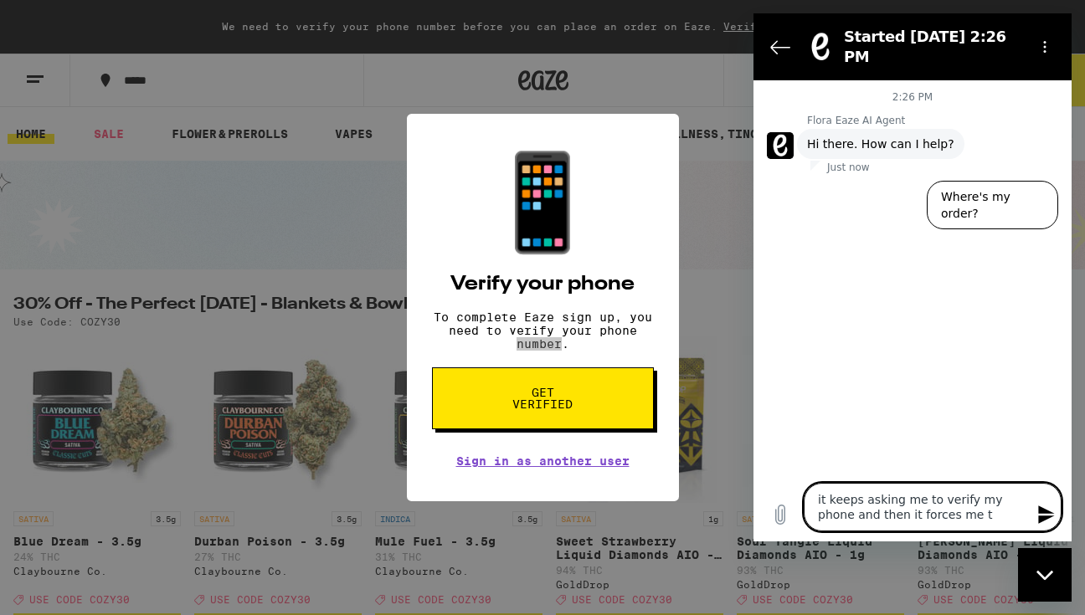
type textarea "x"
type textarea "it keeps asking me to verify my phone and then it forces me to"
type textarea "x"
type textarea "it keeps asking me to verify my phone and then it forces me to l"
type textarea "x"
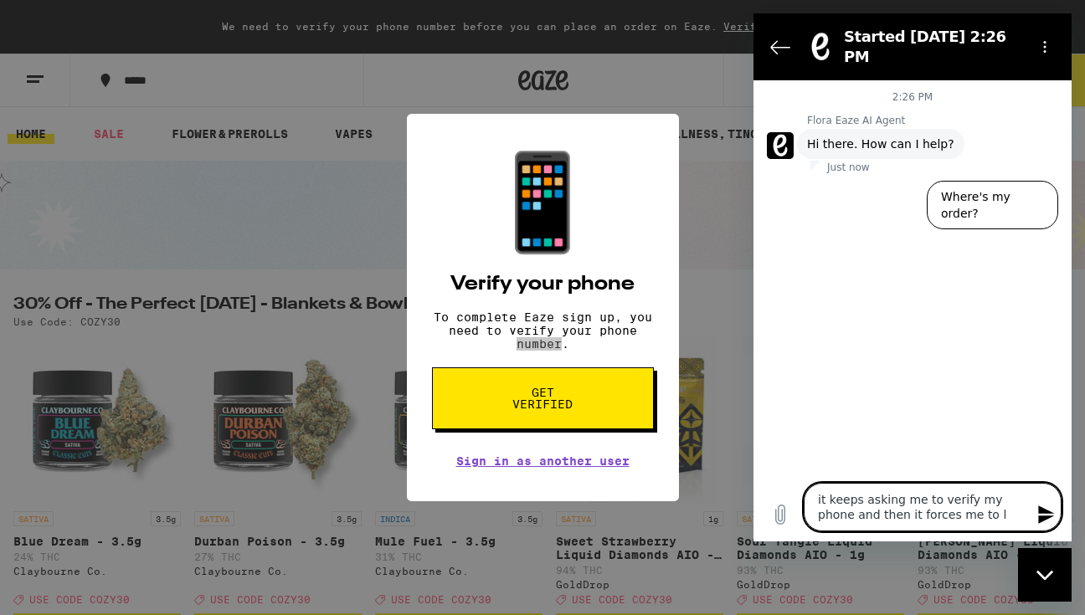
type textarea "it keeps asking me to verify my phone and then it forces me to lo"
type textarea "x"
type textarea "it keeps asking me to verify my phone and then it forces me to log"
type textarea "x"
type textarea "it keeps asking me to verify my phone and then it forces me to log"
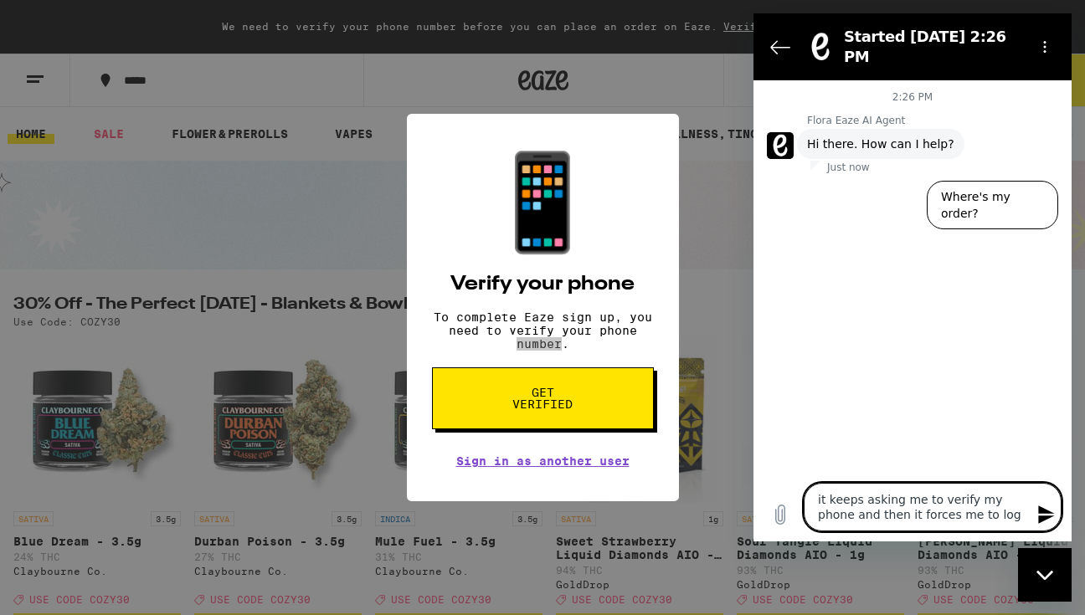
type textarea "x"
type textarea "it keeps asking me to verify my phone and then it forces me to log i"
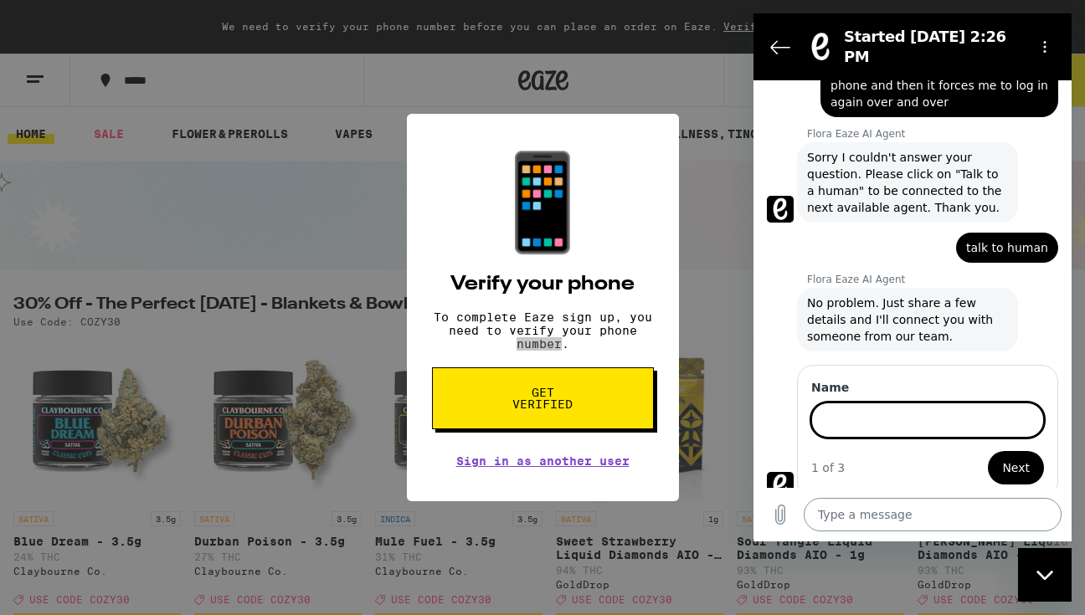
scroll to position [114, 0]
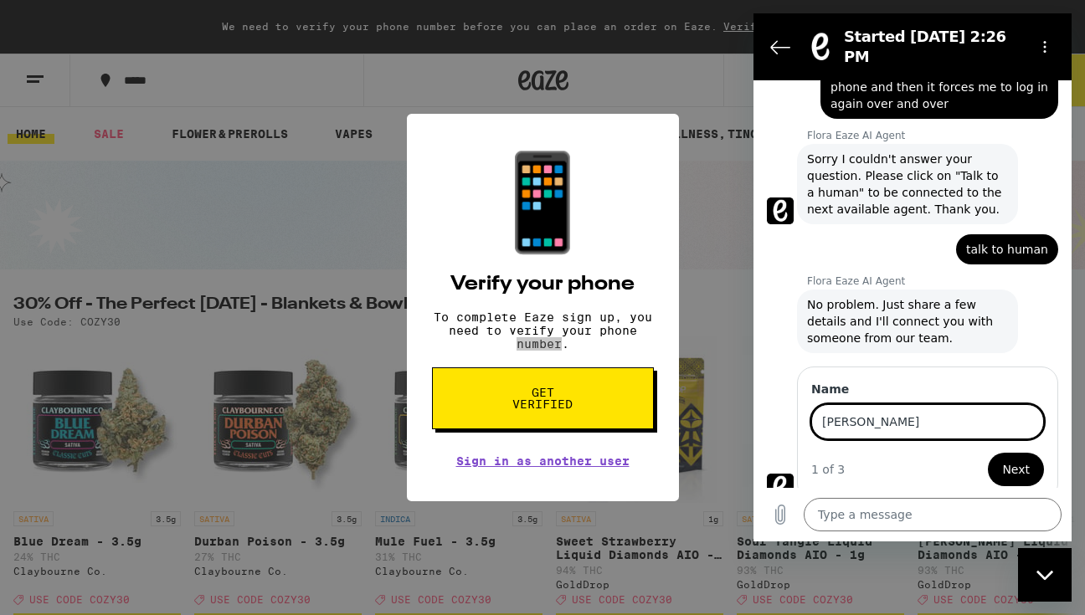
click at [1007, 460] on span "Next" at bounding box center [1016, 470] width 28 height 20
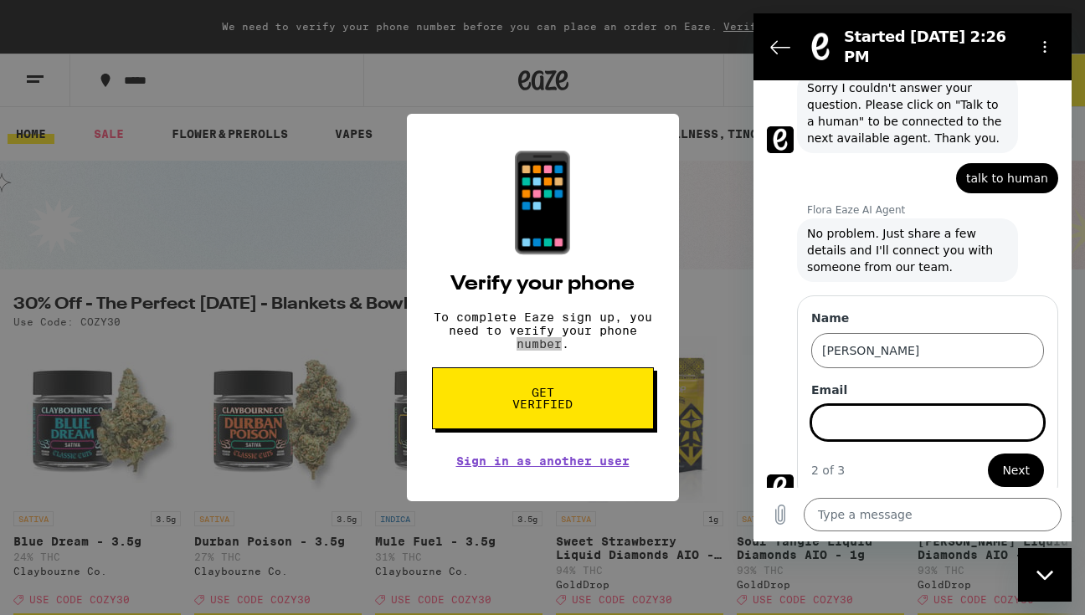
scroll to position [186, 0]
click at [1027, 460] on span "Next" at bounding box center [1016, 470] width 28 height 20
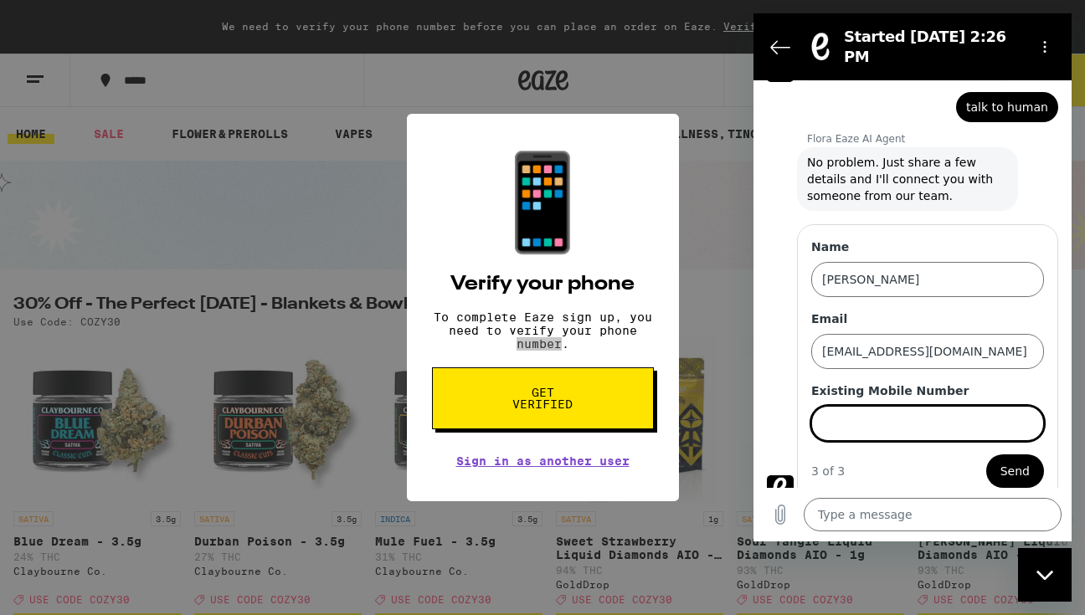
scroll to position [258, 0]
click at [893, 421] on input "Existing Mobile Number" at bounding box center [927, 421] width 233 height 35
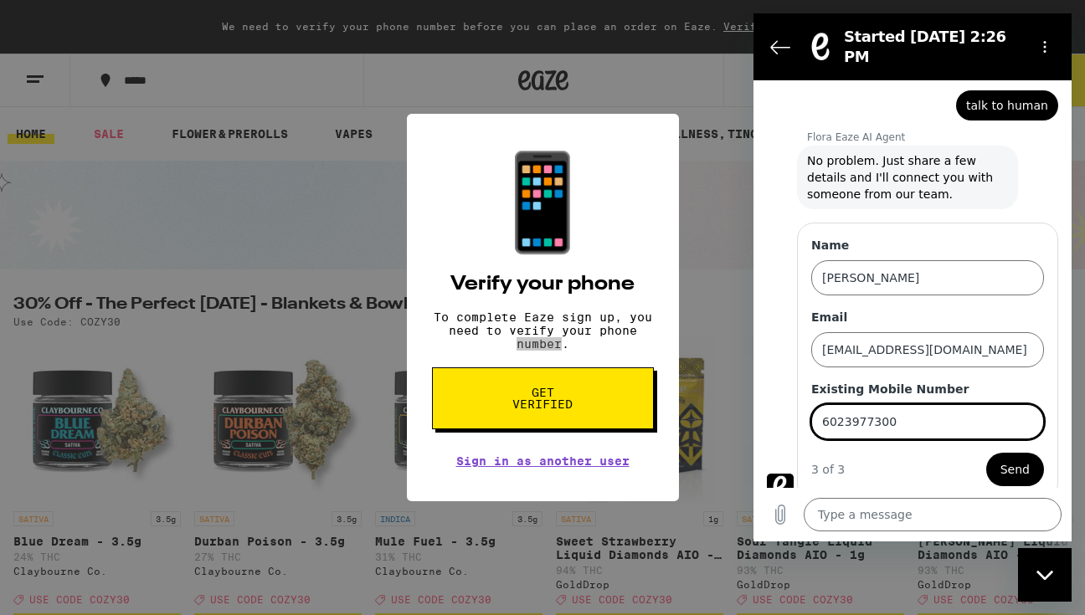
click at [1015, 460] on span "Send" at bounding box center [1015, 470] width 29 height 20
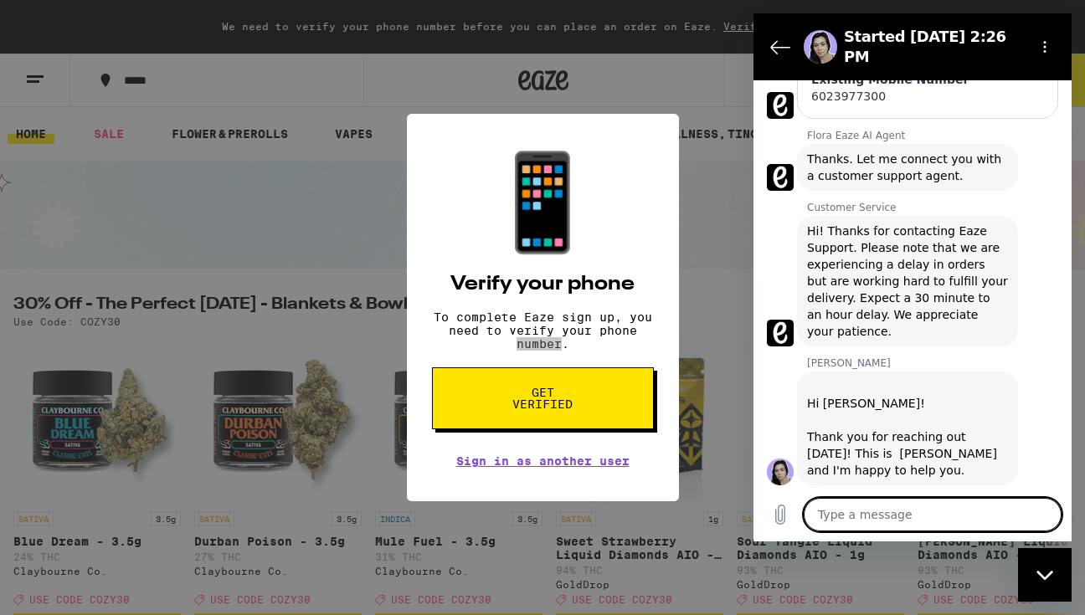
scroll to position [534, 0]
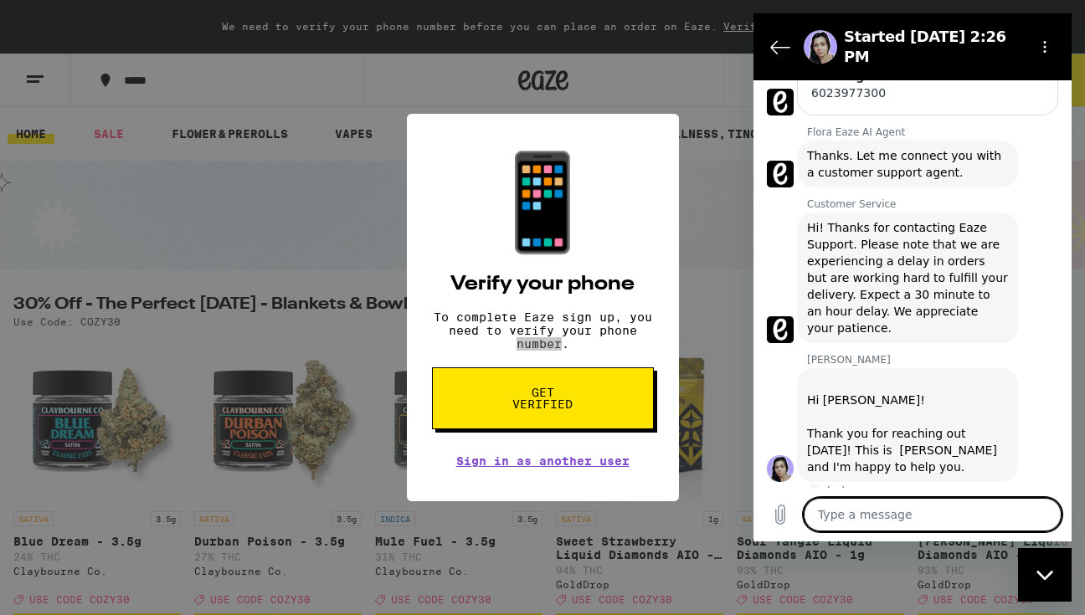
click at [856, 507] on textarea at bounding box center [933, 514] width 258 height 33
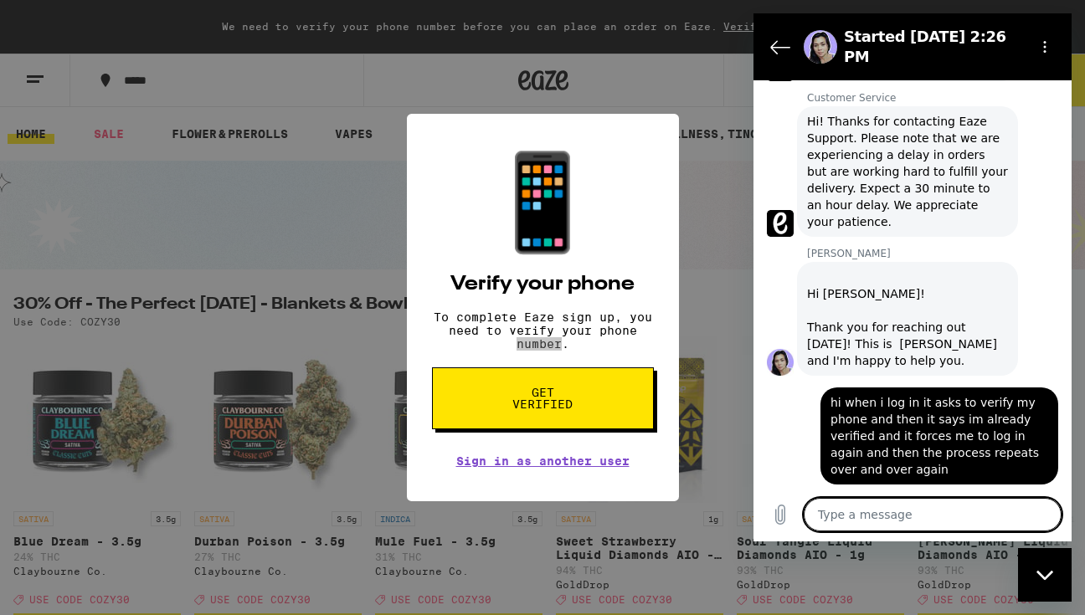
scroll to position [673, 0]
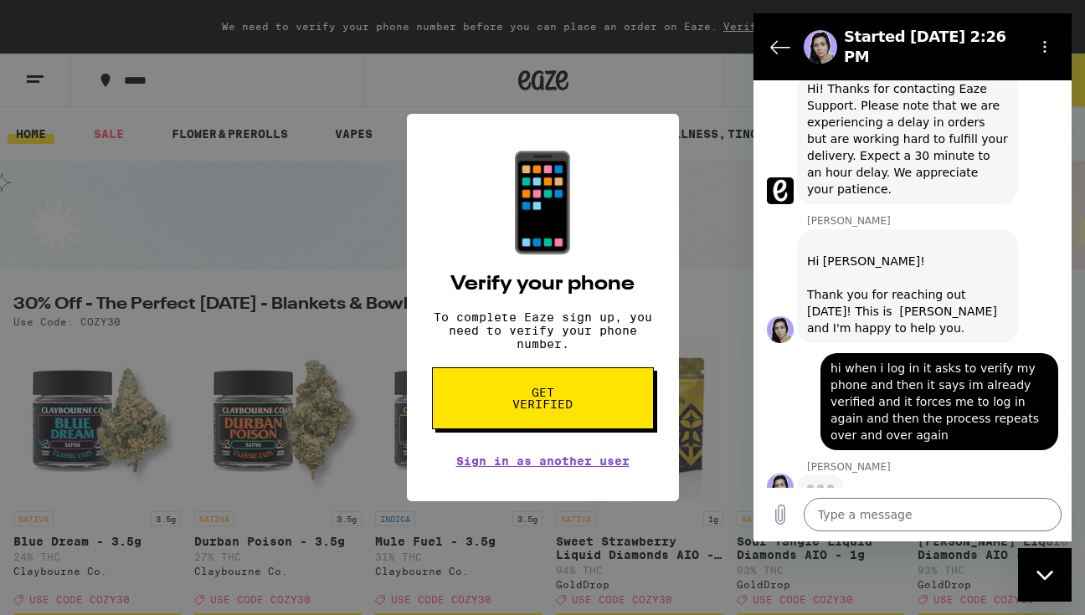
click at [641, 284] on div "📱 Verify your phone To complete Eaze sign up, you need to verify your phone num…" at bounding box center [543, 308] width 272 height 389
click at [703, 220] on div "📱 Verify your phone To complete Eaze sign up, you need to verify your phone num…" at bounding box center [542, 307] width 1085 height 615
click at [365, 224] on div "📱 Verify your phone To complete Eaze sign up, you need to verify your phone num…" at bounding box center [542, 307] width 1085 height 615
click at [451, 155] on div "📱 Verify your phone To complete Eaze sign up, you need to verify your phone num…" at bounding box center [543, 308] width 272 height 389
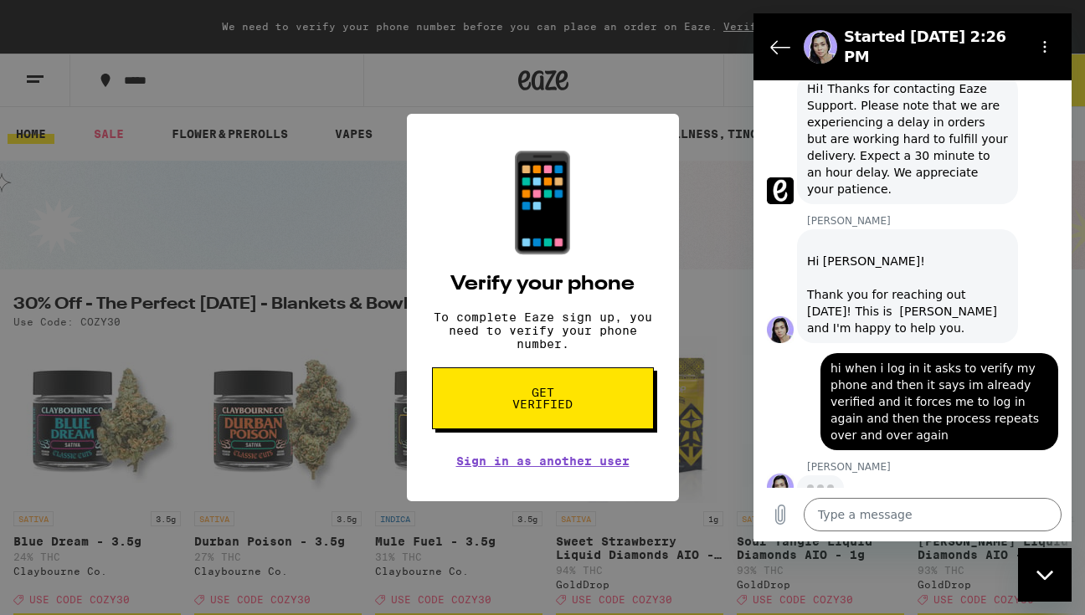
click at [423, 117] on div "📱 Verify your phone To complete Eaze sign up, you need to verify your phone num…" at bounding box center [543, 308] width 272 height 389
click at [676, 102] on div "📱 Verify your phone To complete Eaze sign up, you need to verify your phone num…" at bounding box center [542, 307] width 1085 height 615
click at [483, 468] on link "Sign in as another user" at bounding box center [542, 461] width 173 height 13
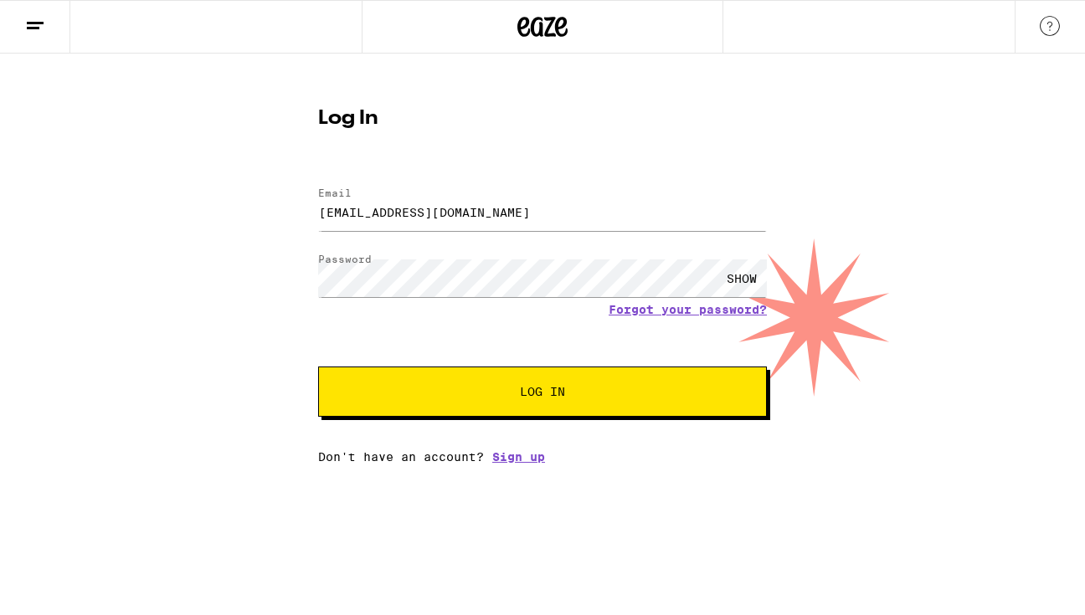
click at [476, 219] on input "[EMAIL_ADDRESS][DOMAIN_NAME]" at bounding box center [542, 212] width 449 height 38
drag, startPoint x: 501, startPoint y: 218, endPoint x: 192, endPoint y: 218, distance: 309.0
click at [192, 218] on div "Log In Email Email [EMAIL_ADDRESS][DOMAIN_NAME] Password Password SHOW Forgot y…" at bounding box center [542, 259] width 1085 height 410
click at [752, 268] on div "SHOW" at bounding box center [742, 279] width 50 height 38
click at [266, 270] on div "Log In Email Email [EMAIL_ADDRESS][DOMAIN_NAME] Password Password HIDE Forgot y…" at bounding box center [542, 259] width 1085 height 410
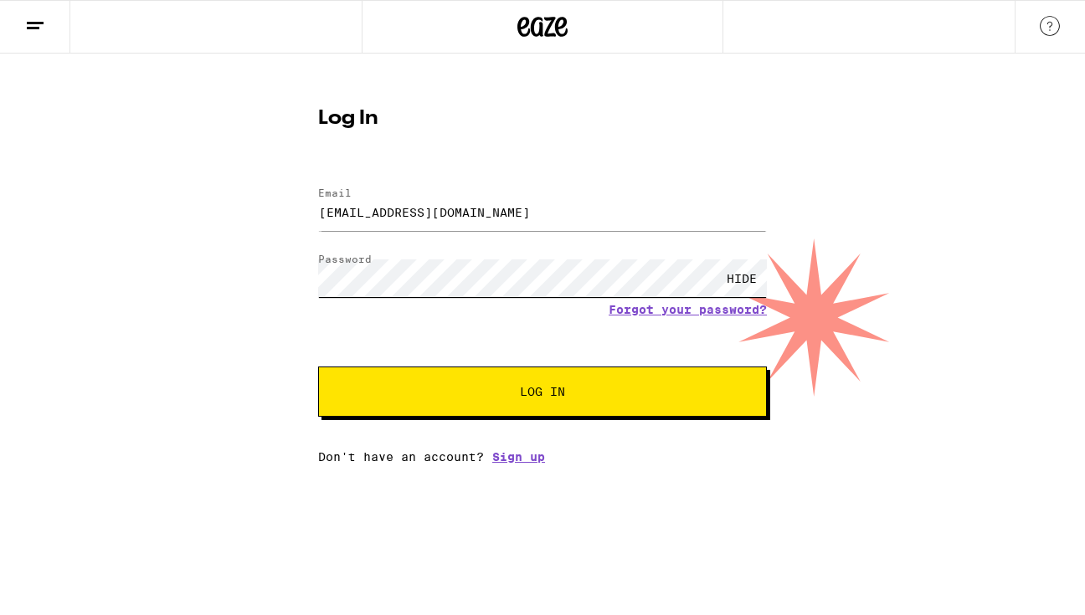
click at [318, 367] on button "Log In" at bounding box center [542, 392] width 449 height 50
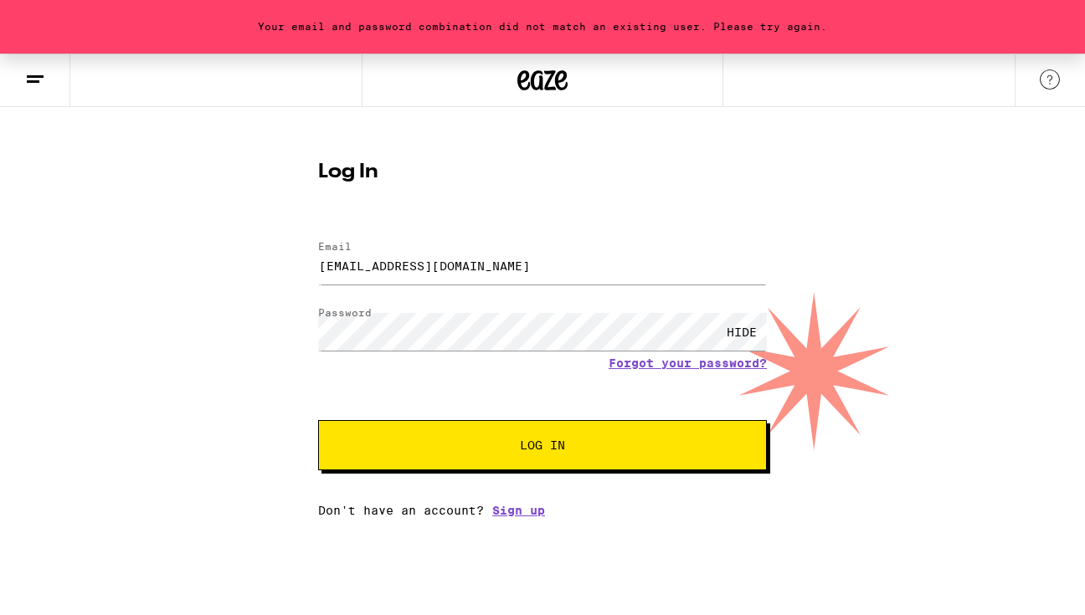
click at [35, 69] on icon at bounding box center [35, 79] width 20 height 20
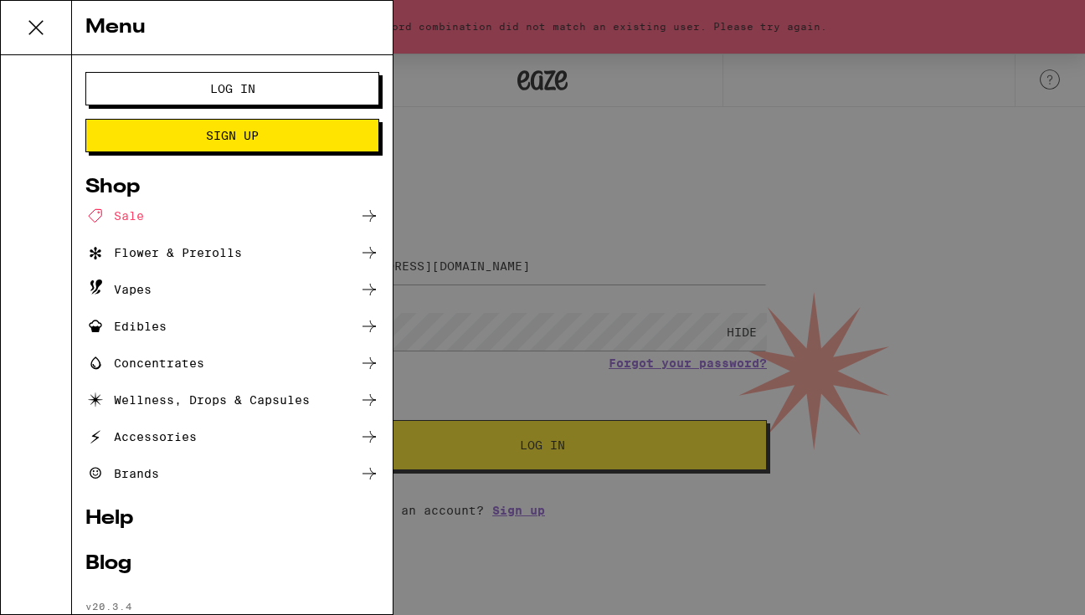
click at [282, 75] on button "Log In" at bounding box center [232, 88] width 294 height 33
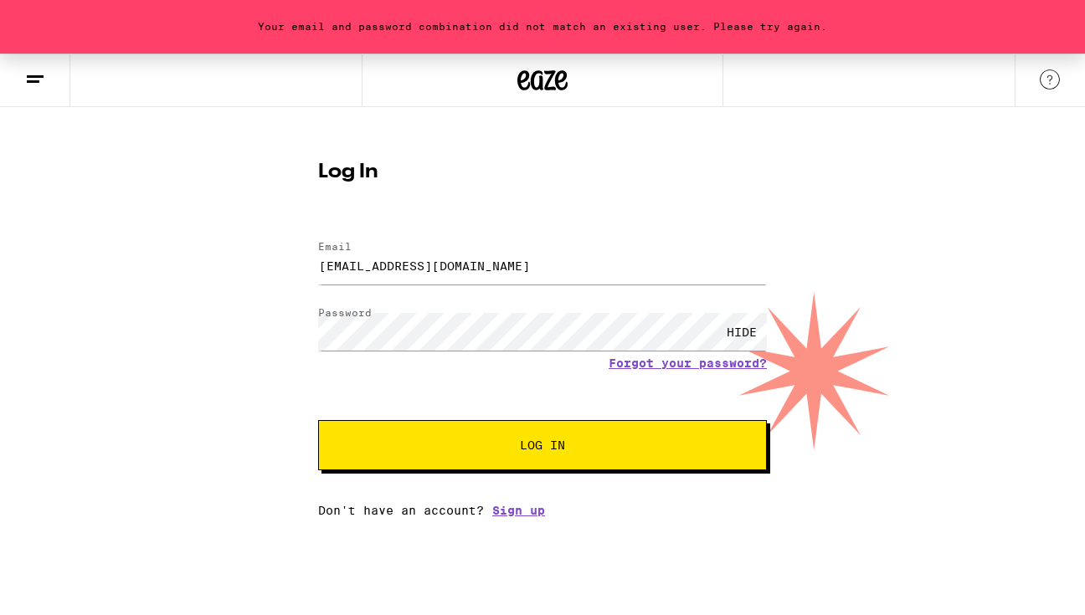
click at [28, 76] on line at bounding box center [35, 76] width 17 height 0
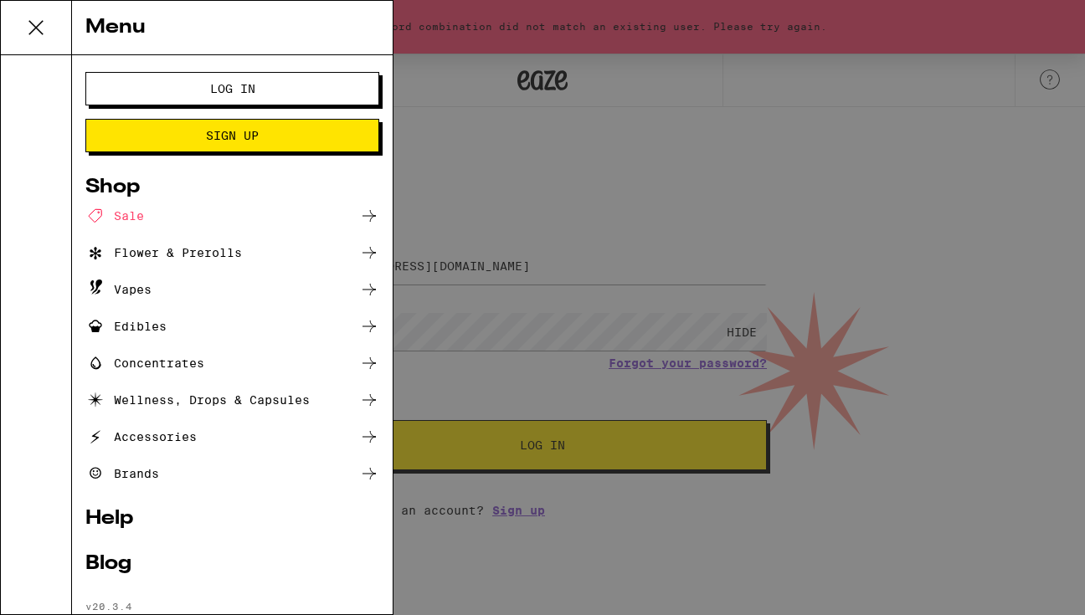
click at [186, 97] on button "Log In" at bounding box center [232, 88] width 294 height 33
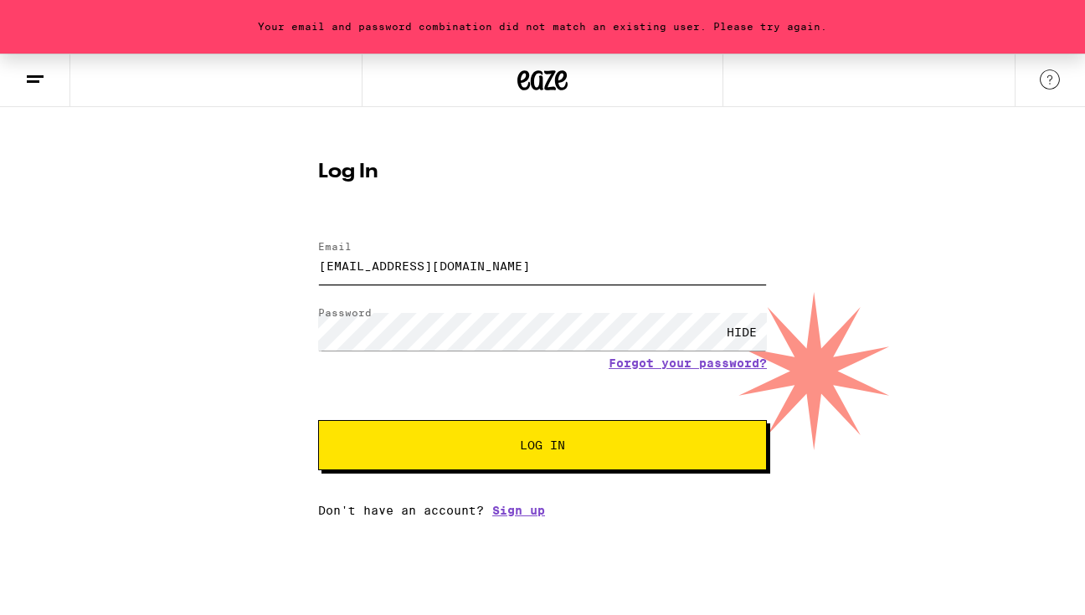
click at [534, 281] on input "[EMAIL_ADDRESS][DOMAIN_NAME]" at bounding box center [542, 266] width 449 height 38
type input "[EMAIL_ADDRESS][DOMAIN_NAME]"
click at [420, 449] on span "Log In" at bounding box center [542, 446] width 313 height 12
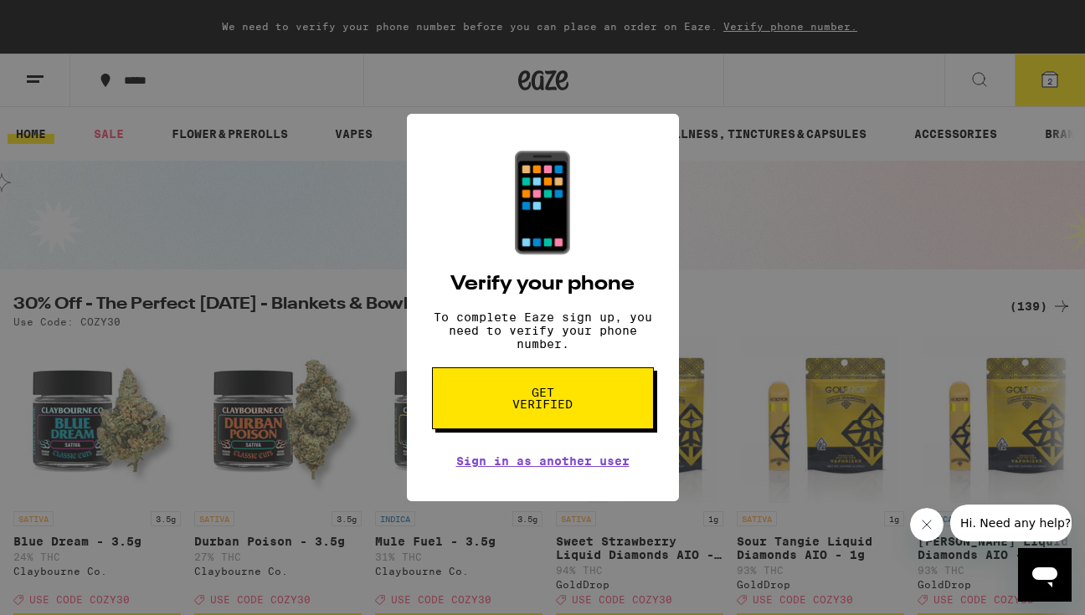
click at [505, 422] on button "Get verified" at bounding box center [543, 399] width 222 height 62
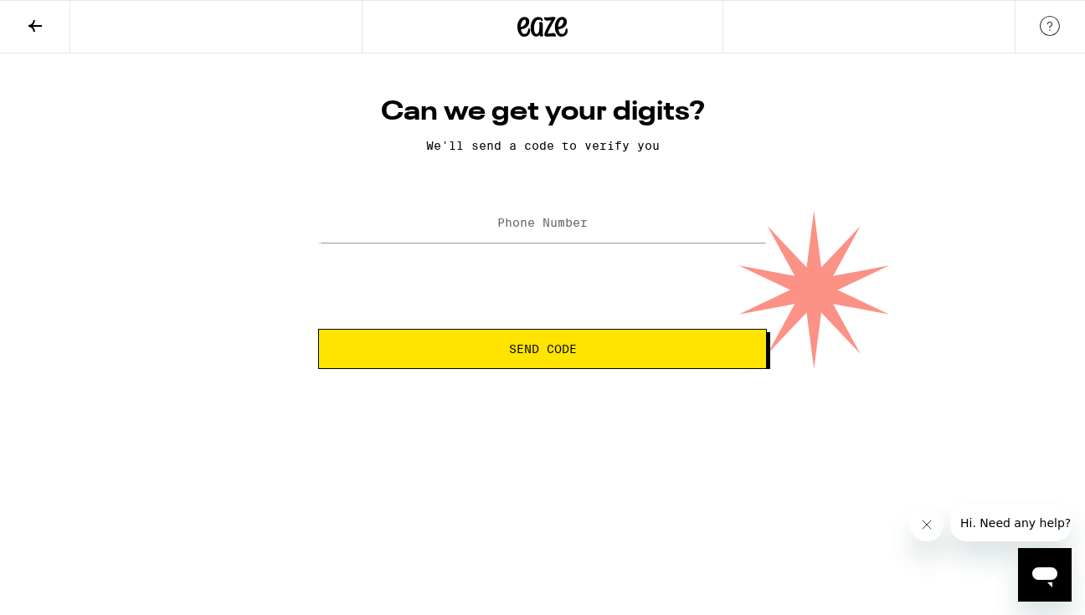
click at [536, 228] on label "Phone Number" at bounding box center [542, 222] width 90 height 13
type input "[PHONE_NUMBER]"
click at [569, 347] on span "Send Code" at bounding box center [543, 349] width 68 height 12
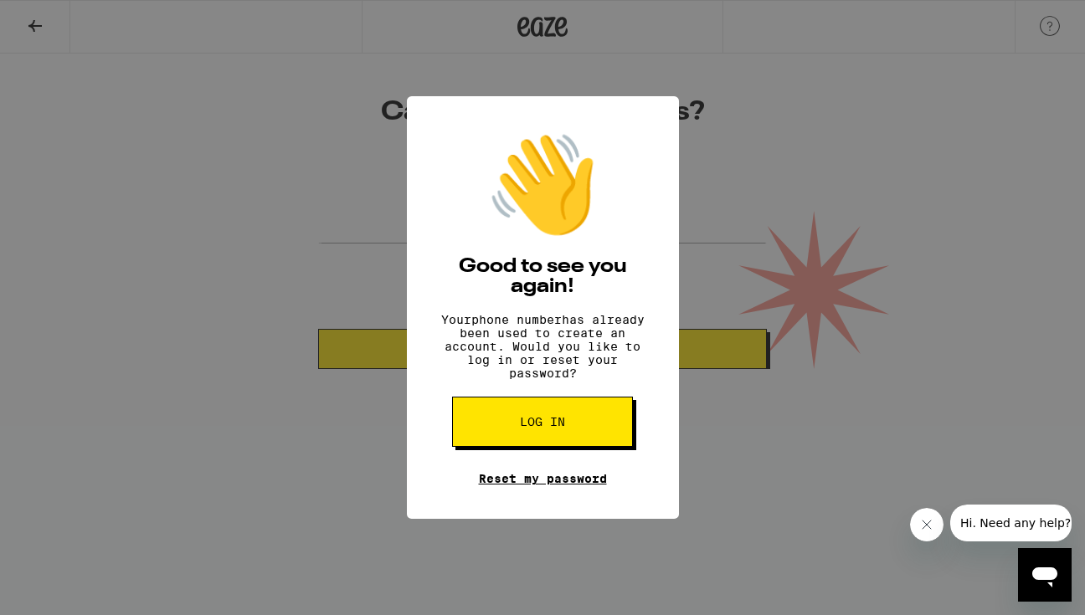
click at [533, 486] on link "Reset my password" at bounding box center [543, 478] width 128 height 13
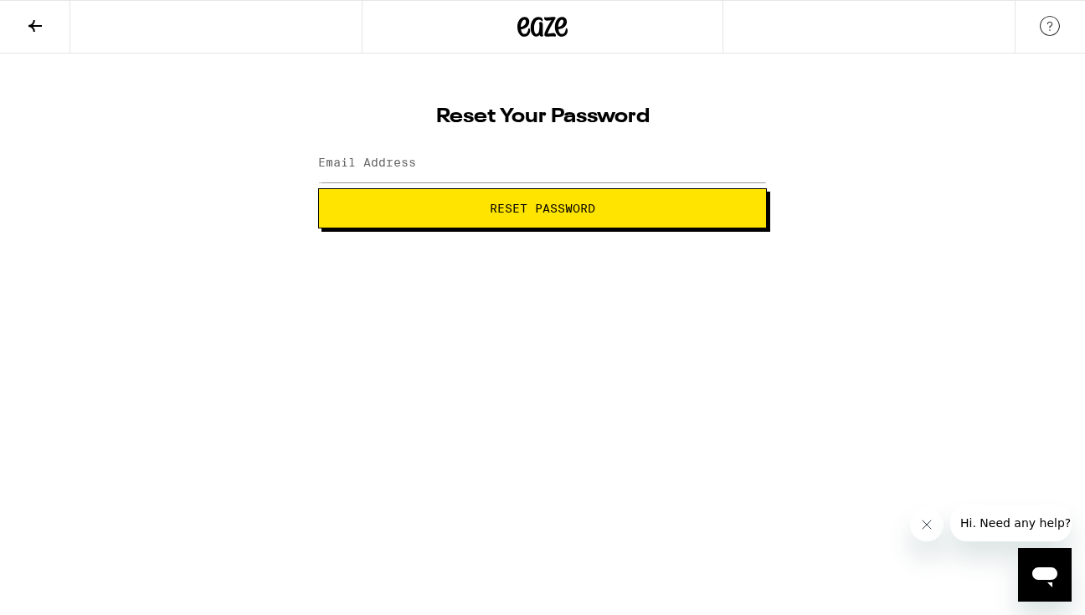
click at [366, 164] on label "Email Address" at bounding box center [367, 162] width 98 height 13
type input "e"
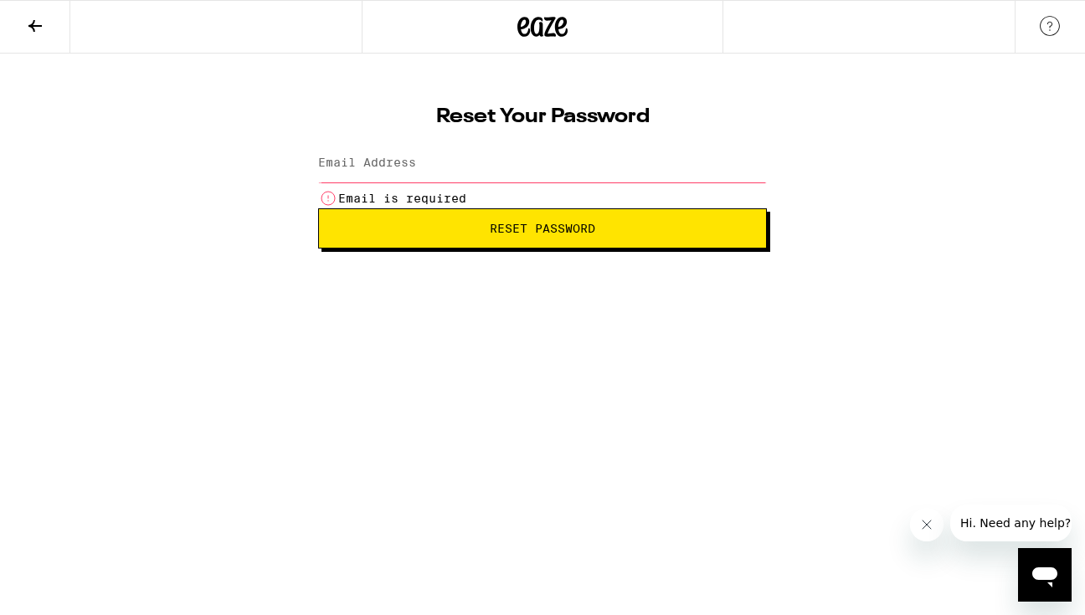
click at [529, 27] on icon at bounding box center [542, 27] width 50 height 30
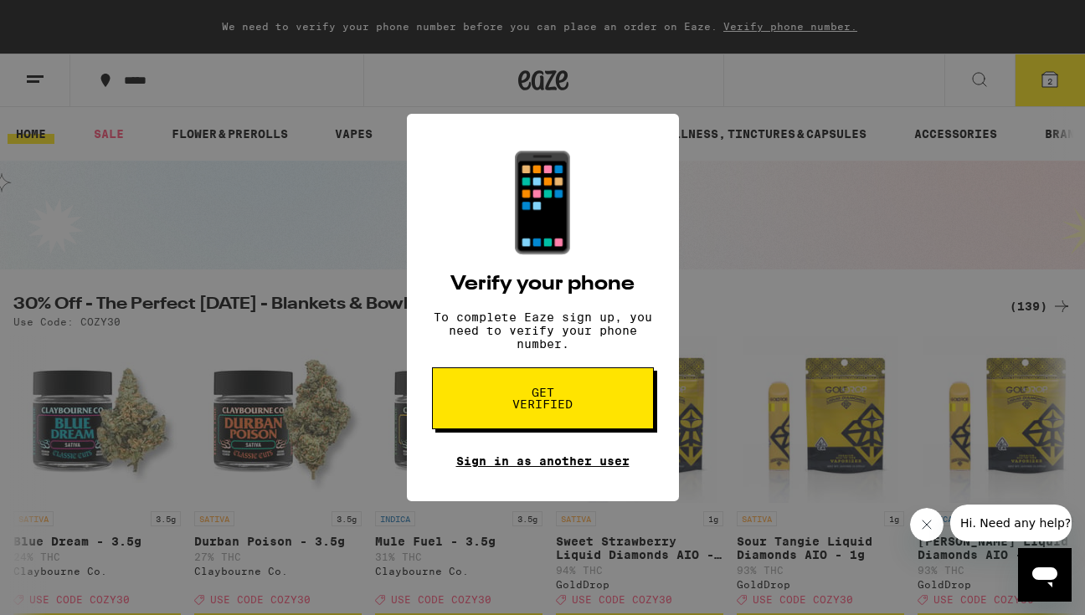
click at [520, 468] on link "Sign in as another user" at bounding box center [542, 461] width 173 height 13
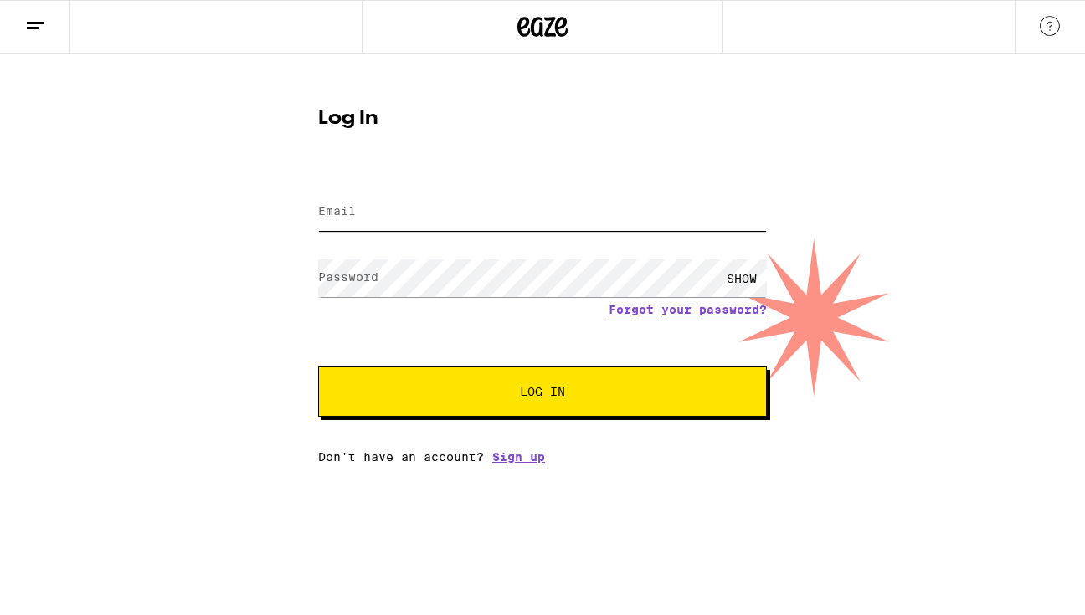
type input "[EMAIL_ADDRESS][DOMAIN_NAME]"
drag, startPoint x: 481, startPoint y: 211, endPoint x: 229, endPoint y: 208, distance: 251.2
click at [229, 209] on div "Log In Email Email [EMAIL_ADDRESS][DOMAIN_NAME] Password Password SHOW Forgot y…" at bounding box center [542, 259] width 1085 height 410
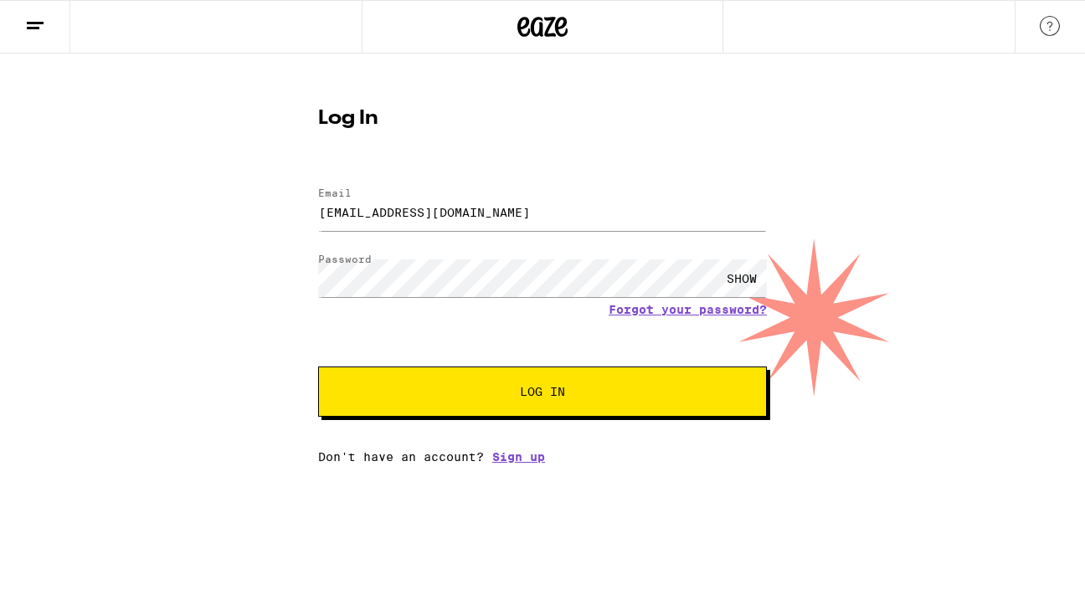
click at [26, 29] on icon at bounding box center [35, 26] width 20 height 20
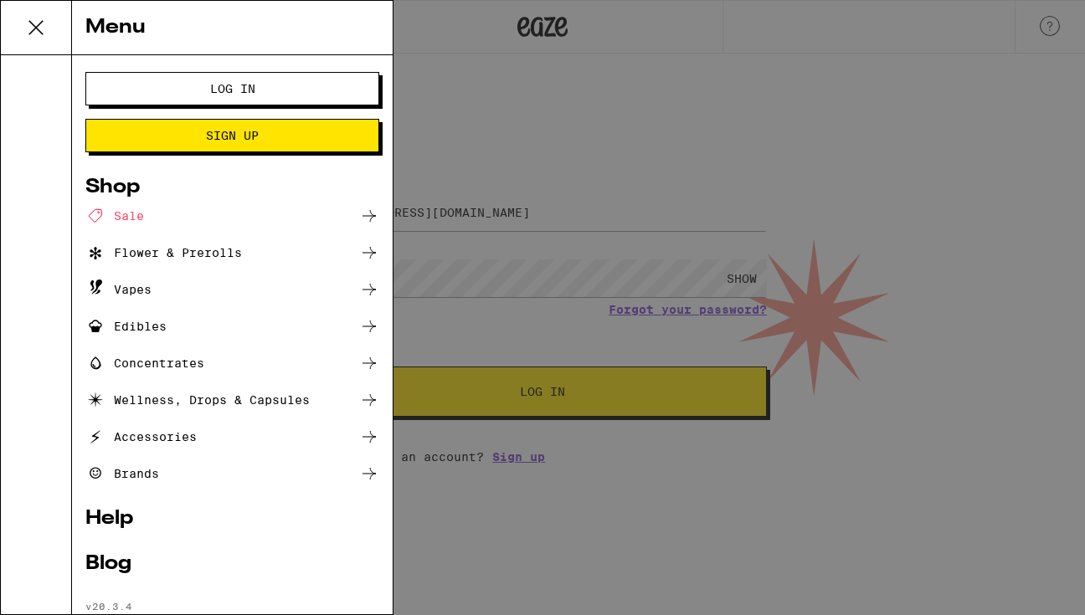
click at [108, 35] on div "Menu" at bounding box center [232, 28] width 321 height 54
click at [125, 319] on div "Edibles" at bounding box center [125, 327] width 81 height 20
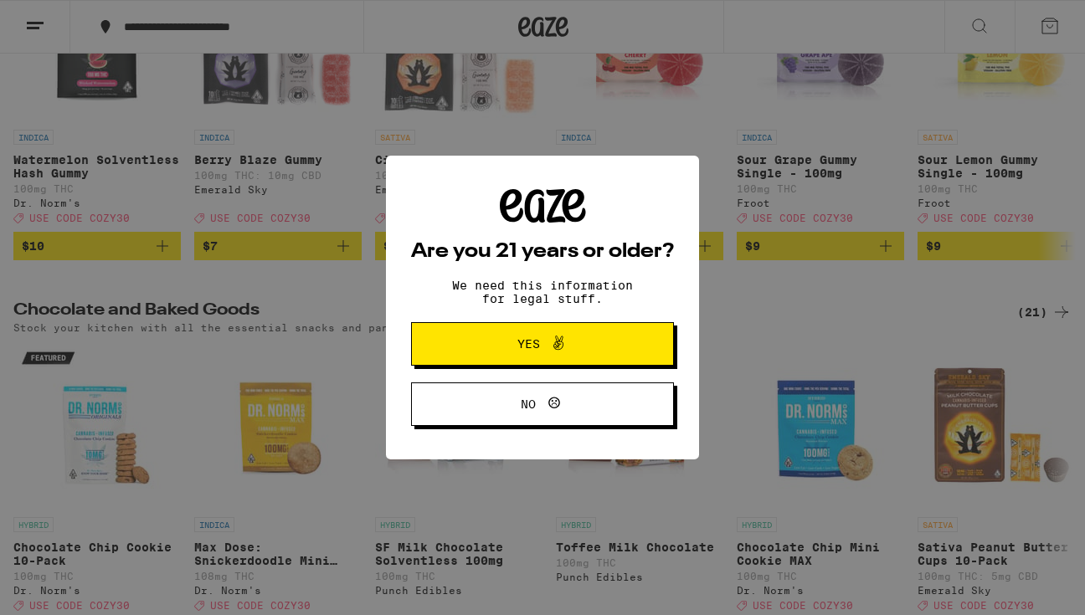
click at [516, 339] on span "Yes" at bounding box center [542, 344] width 127 height 22
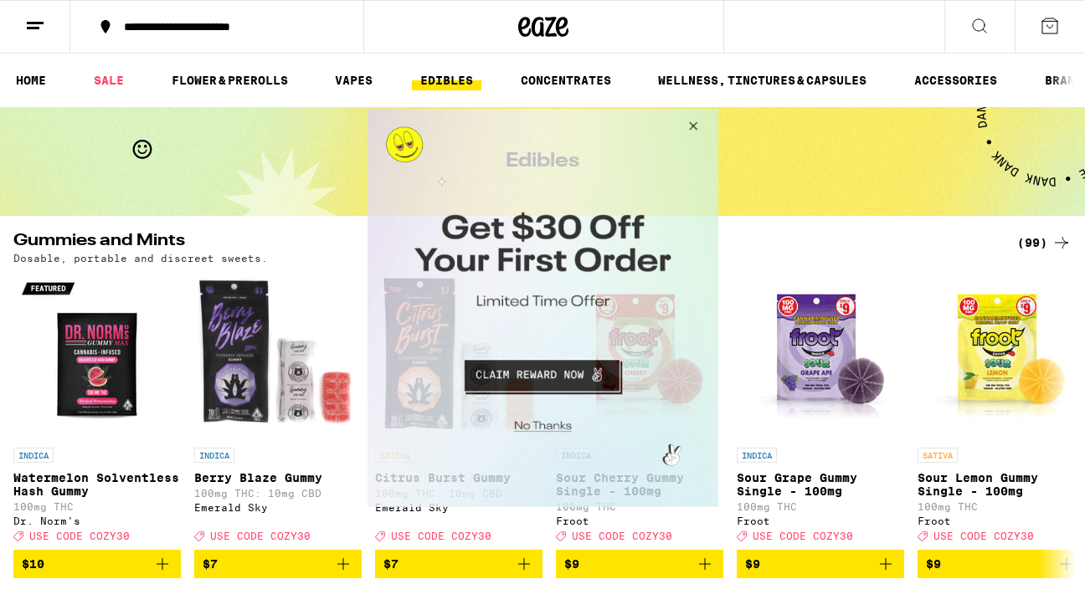
click at [691, 116] on button "Close Modal" at bounding box center [689, 128] width 45 height 40
